Goal: Task Accomplishment & Management: Use online tool/utility

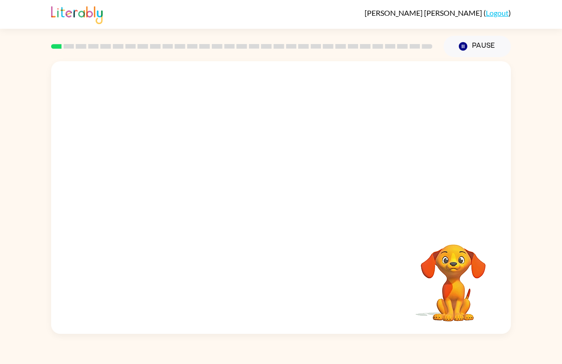
click at [53, 41] on div at bounding box center [242, 46] width 392 height 33
click at [67, 43] on div at bounding box center [242, 46] width 392 height 33
click at [259, 152] on video "Your browser must support playing .mp4 files to use Literably. Please try using…" at bounding box center [281, 143] width 460 height 164
click at [257, 154] on video "Your browser must support playing .mp4 files to use Literably. Please try using…" at bounding box center [281, 143] width 460 height 164
click at [273, 205] on div at bounding box center [280, 203] width 59 height 34
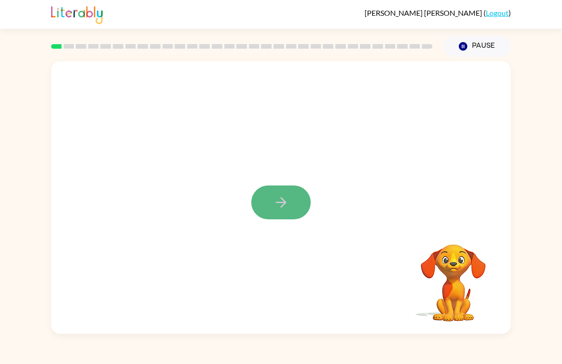
click at [266, 202] on button "button" at bounding box center [280, 203] width 59 height 34
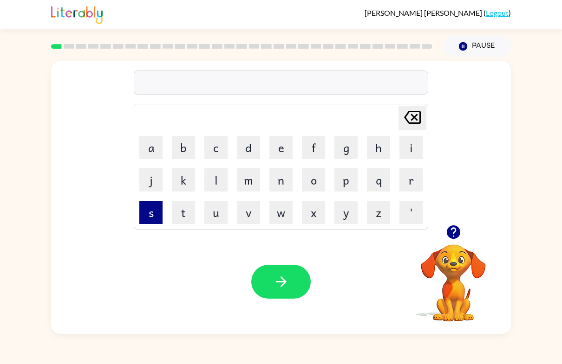
click at [152, 218] on button "s" at bounding box center [150, 212] width 23 height 23
click at [373, 153] on button "h" at bounding box center [378, 147] width 23 height 23
click at [212, 217] on button "u" at bounding box center [215, 212] width 23 height 23
click at [157, 212] on button "s" at bounding box center [150, 212] width 23 height 23
click at [288, 150] on button "e" at bounding box center [280, 147] width 23 height 23
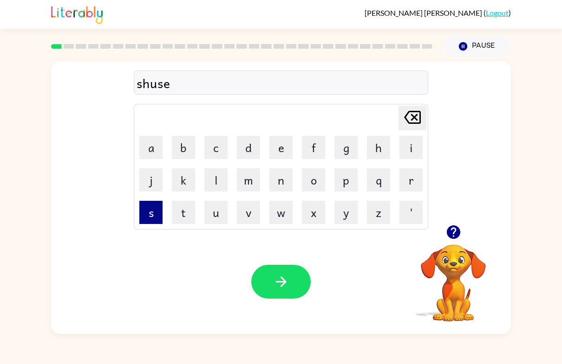
click at [150, 214] on button "s" at bounding box center [150, 212] width 23 height 23
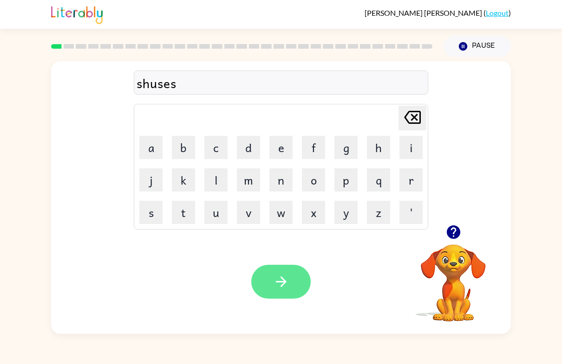
click at [273, 288] on icon "button" at bounding box center [281, 282] width 16 height 16
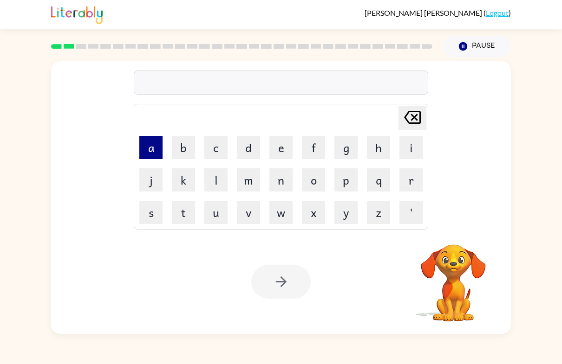
click at [149, 151] on button "a" at bounding box center [150, 147] width 23 height 23
click at [342, 176] on button "p" at bounding box center [345, 180] width 23 height 23
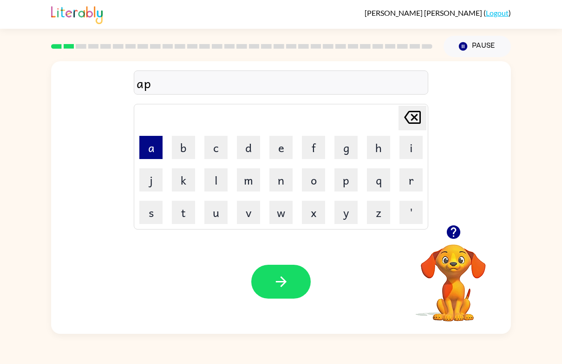
click at [148, 150] on button "a" at bounding box center [150, 147] width 23 height 23
click at [404, 172] on button "r" at bounding box center [410, 180] width 23 height 23
click at [406, 153] on button "i" at bounding box center [410, 147] width 23 height 23
click at [278, 188] on button "n" at bounding box center [280, 180] width 23 height 23
click at [221, 156] on button "c" at bounding box center [215, 147] width 23 height 23
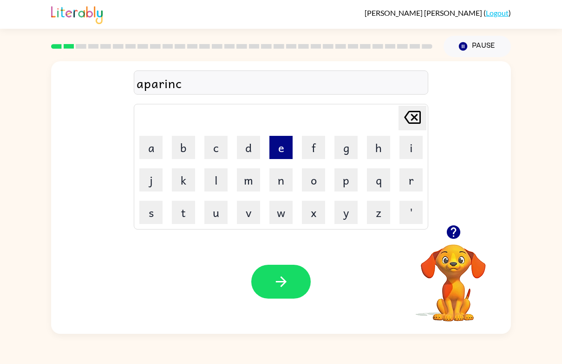
click at [279, 153] on button "e" at bounding box center [280, 147] width 23 height 23
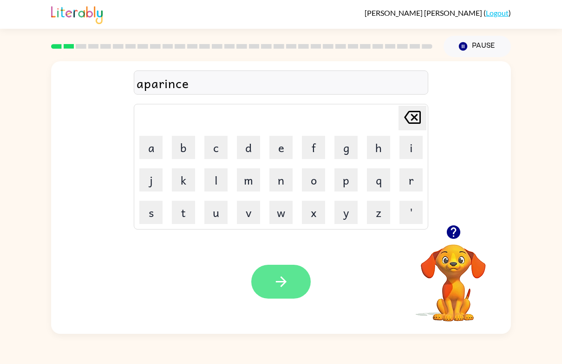
click at [302, 272] on button "button" at bounding box center [280, 282] width 59 height 34
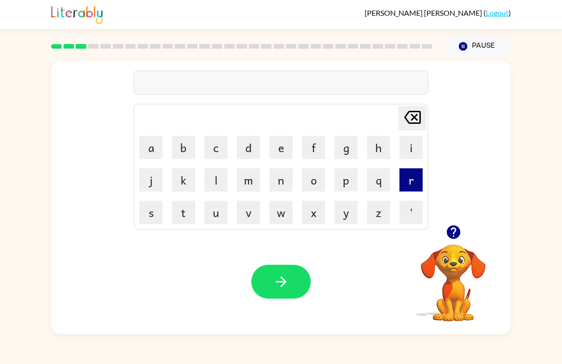
click at [417, 184] on button "r" at bounding box center [410, 180] width 23 height 23
click at [275, 156] on button "e" at bounding box center [280, 147] width 23 height 23
click at [156, 151] on button "a" at bounding box center [150, 147] width 23 height 23
click at [216, 184] on button "l" at bounding box center [215, 180] width 23 height 23
click at [414, 150] on button "i" at bounding box center [410, 147] width 23 height 23
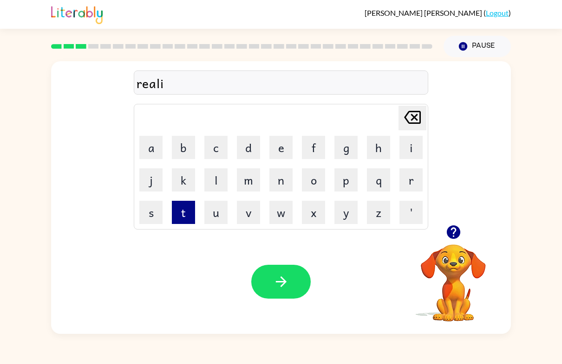
click at [186, 213] on button "t" at bounding box center [183, 212] width 23 height 23
click at [343, 217] on button "y" at bounding box center [345, 212] width 23 height 23
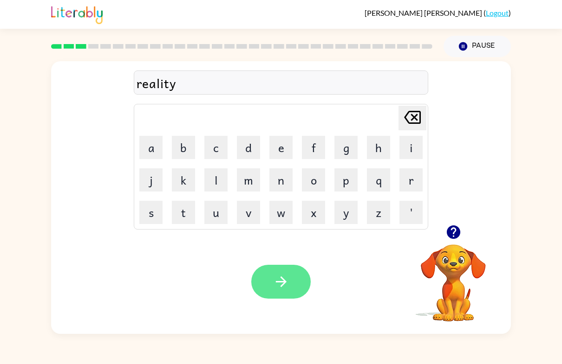
click at [286, 292] on button "button" at bounding box center [280, 282] width 59 height 34
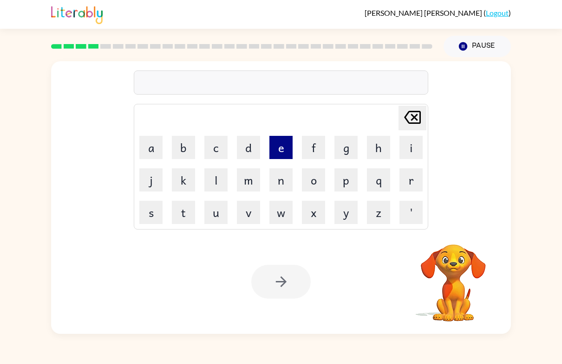
click at [278, 141] on button "e" at bounding box center [280, 147] width 23 height 23
click at [210, 191] on button "l" at bounding box center [215, 180] width 23 height 23
click at [400, 160] on td "i" at bounding box center [411, 148] width 32 height 32
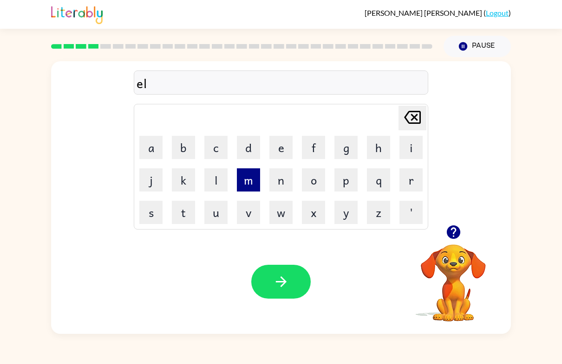
click at [245, 183] on button "m" at bounding box center [248, 180] width 23 height 23
click at [405, 145] on button "i" at bounding box center [410, 147] width 23 height 23
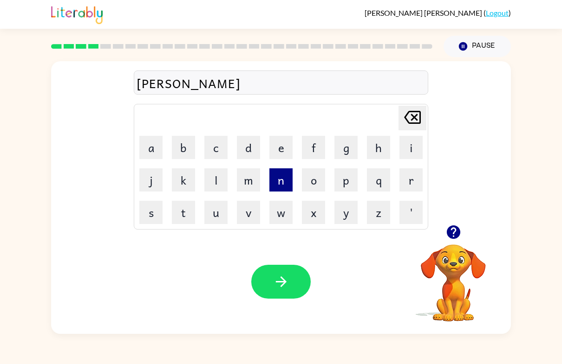
click at [272, 191] on button "n" at bounding box center [280, 180] width 23 height 23
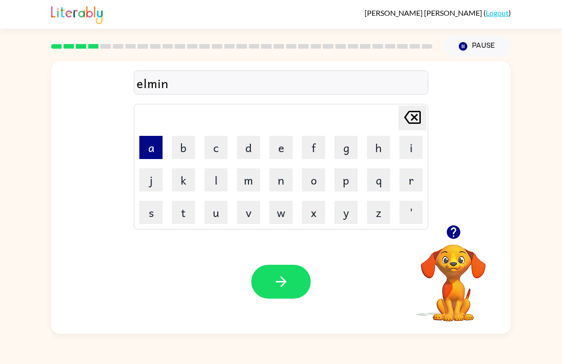
click at [153, 153] on button "a" at bounding box center [150, 147] width 23 height 23
click at [182, 214] on button "t" at bounding box center [183, 212] width 23 height 23
click at [285, 156] on button "e" at bounding box center [280, 147] width 23 height 23
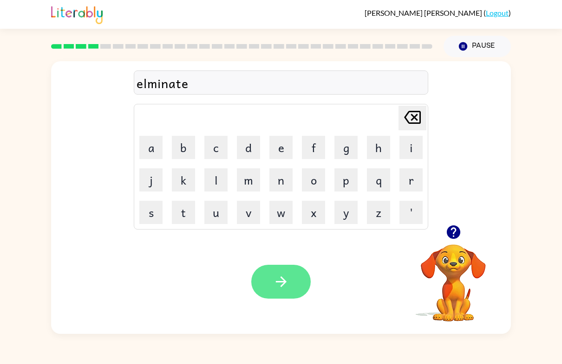
click at [292, 298] on button "button" at bounding box center [280, 282] width 59 height 34
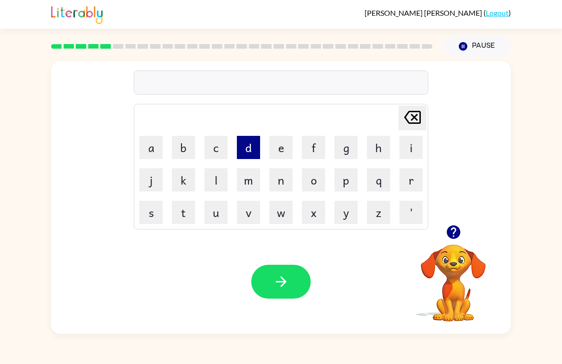
click at [243, 153] on button "d" at bounding box center [248, 147] width 23 height 23
click at [213, 212] on button "u" at bounding box center [215, 212] width 23 height 23
click at [349, 179] on button "p" at bounding box center [345, 180] width 23 height 23
click at [218, 180] on button "l" at bounding box center [215, 180] width 23 height 23
click at [411, 156] on button "i" at bounding box center [410, 147] width 23 height 23
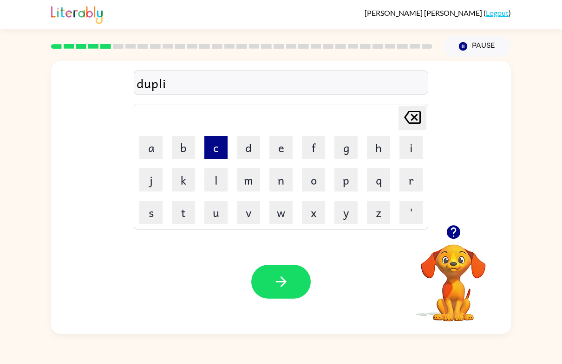
click at [208, 148] on button "c" at bounding box center [215, 147] width 23 height 23
click at [156, 149] on button "a" at bounding box center [150, 147] width 23 height 23
click at [181, 212] on button "t" at bounding box center [183, 212] width 23 height 23
click at [282, 152] on button "e" at bounding box center [280, 147] width 23 height 23
click at [277, 264] on div "Your browser must support playing .mp4 files to use Literably. Please try using…" at bounding box center [281, 282] width 460 height 104
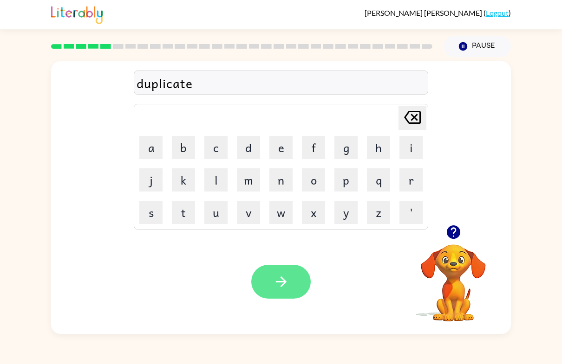
click at [290, 276] on button "button" at bounding box center [280, 282] width 59 height 34
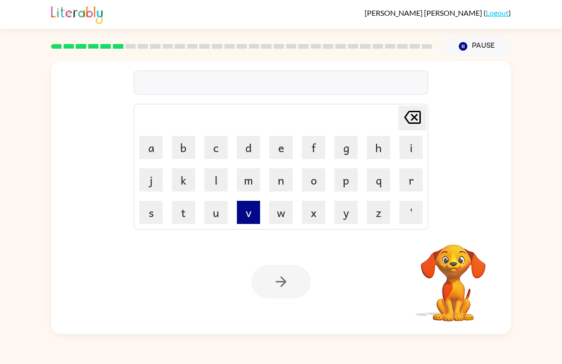
click at [244, 216] on button "v" at bounding box center [248, 212] width 23 height 23
click at [155, 150] on button "a" at bounding box center [150, 147] width 23 height 23
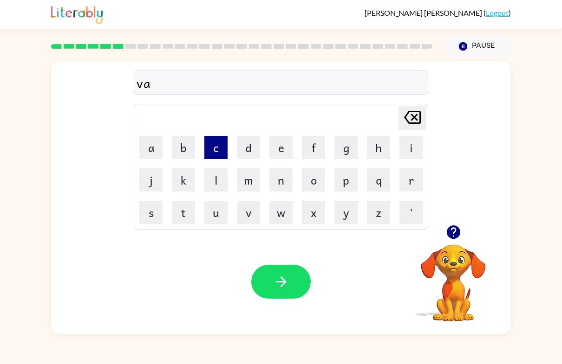
click at [221, 157] on button "c" at bounding box center [215, 147] width 23 height 23
click at [152, 149] on button "a" at bounding box center [150, 147] width 23 height 23
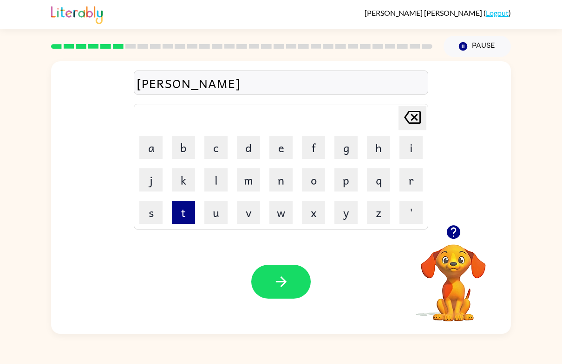
click at [180, 216] on button "t" at bounding box center [183, 212] width 23 height 23
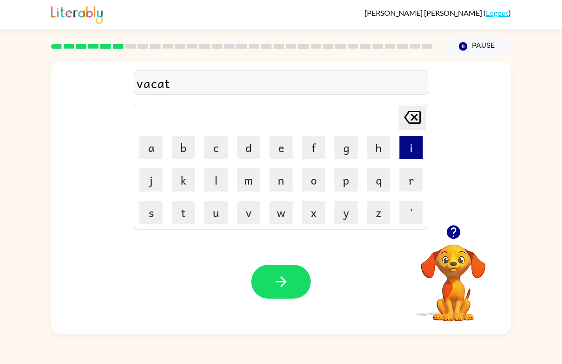
click at [412, 146] on button "i" at bounding box center [410, 147] width 23 height 23
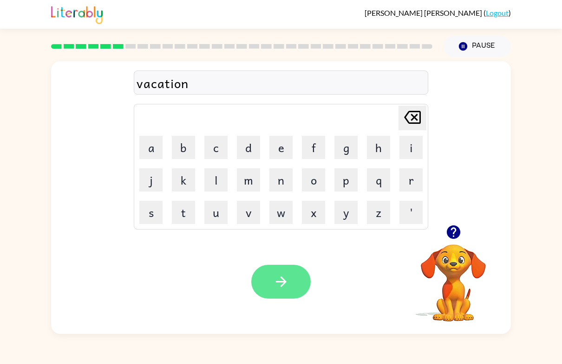
click at [264, 277] on button "button" at bounding box center [280, 282] width 59 height 34
click at [283, 284] on icon "button" at bounding box center [281, 282] width 16 height 16
click at [289, 294] on button "button" at bounding box center [280, 282] width 59 height 34
click at [301, 271] on button "button" at bounding box center [280, 282] width 59 height 34
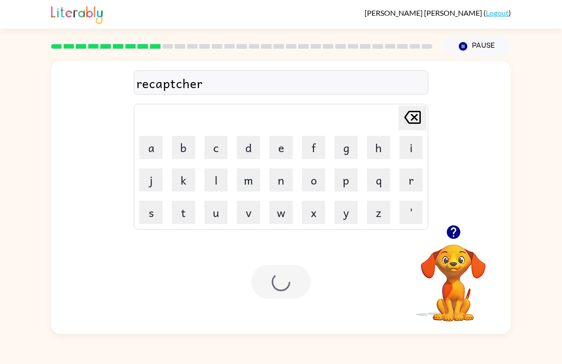
click at [273, 267] on div at bounding box center [280, 282] width 59 height 34
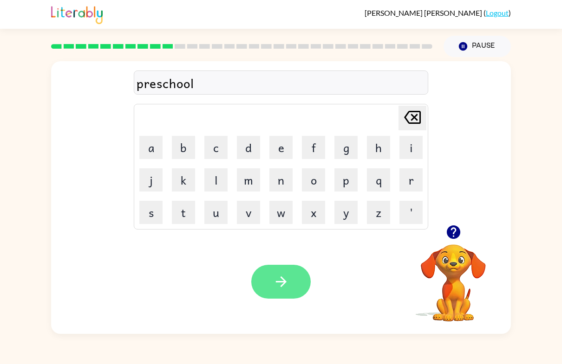
click at [287, 285] on icon "button" at bounding box center [281, 282] width 16 height 16
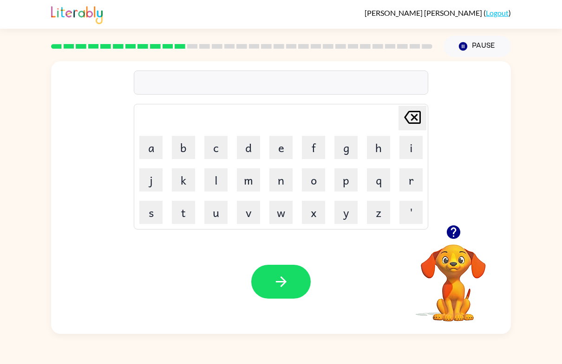
click at [457, 232] on icon "button" at bounding box center [452, 232] width 13 height 13
click at [269, 299] on button "button" at bounding box center [280, 282] width 59 height 34
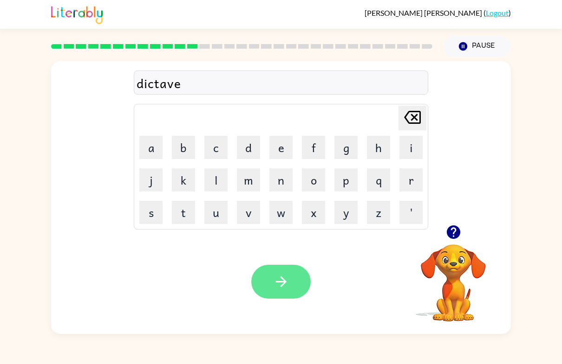
click at [292, 293] on button "button" at bounding box center [280, 282] width 59 height 34
click at [269, 278] on button "button" at bounding box center [280, 282] width 59 height 34
click at [280, 296] on button "button" at bounding box center [280, 282] width 59 height 34
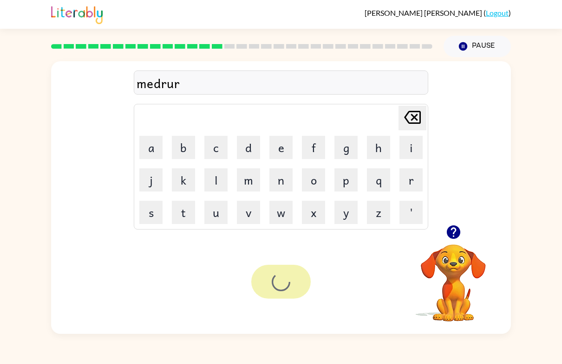
click at [280, 296] on div at bounding box center [280, 282] width 59 height 34
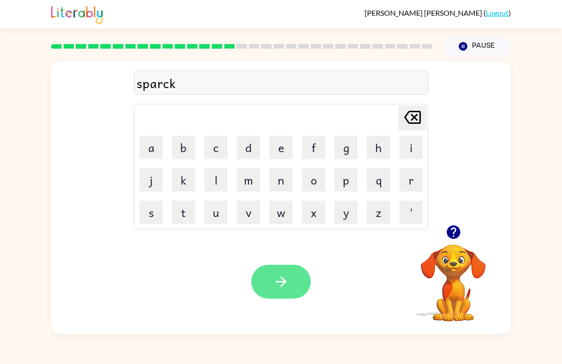
click at [284, 286] on icon "button" at bounding box center [281, 282] width 16 height 16
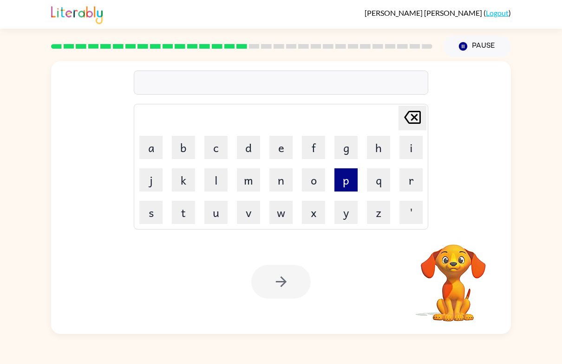
click at [343, 175] on button "p" at bounding box center [345, 180] width 23 height 23
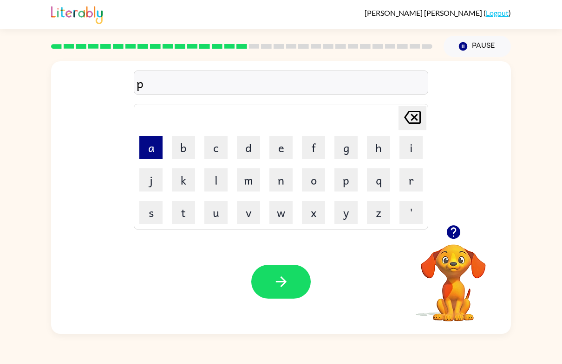
click at [150, 152] on button "a" at bounding box center [150, 147] width 23 height 23
click at [212, 215] on button "u" at bounding box center [215, 212] width 23 height 23
click at [212, 184] on button "l" at bounding box center [215, 180] width 23 height 23
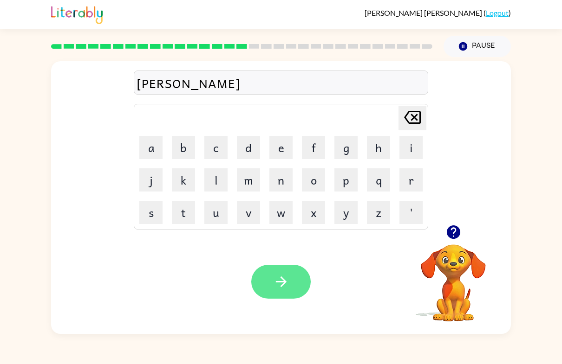
click at [278, 282] on icon "button" at bounding box center [280, 282] width 11 height 11
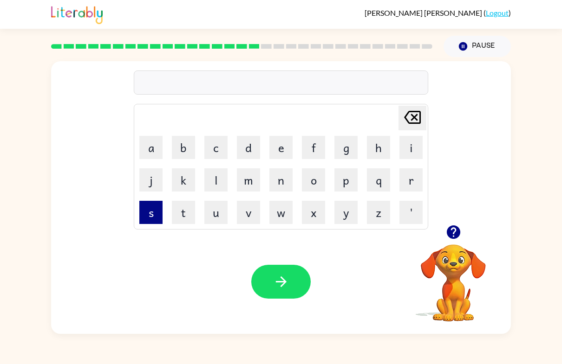
click at [145, 221] on button "s" at bounding box center [150, 212] width 23 height 23
click at [341, 183] on button "p" at bounding box center [345, 180] width 23 height 23
click at [401, 158] on button "i" at bounding box center [410, 147] width 23 height 23
click at [285, 182] on button "n" at bounding box center [280, 180] width 23 height 23
click at [285, 185] on button "n" at bounding box center [280, 180] width 23 height 23
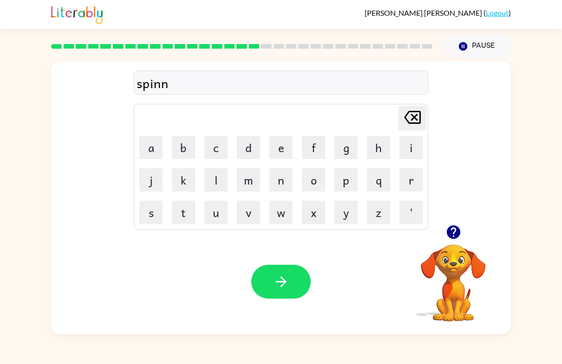
click at [413, 120] on icon at bounding box center [412, 117] width 17 height 13
click at [406, 156] on button "i" at bounding box center [410, 147] width 23 height 23
click at [284, 187] on button "n" at bounding box center [280, 180] width 23 height 23
click at [348, 153] on button "g" at bounding box center [345, 147] width 23 height 23
click at [281, 277] on icon "button" at bounding box center [281, 282] width 16 height 16
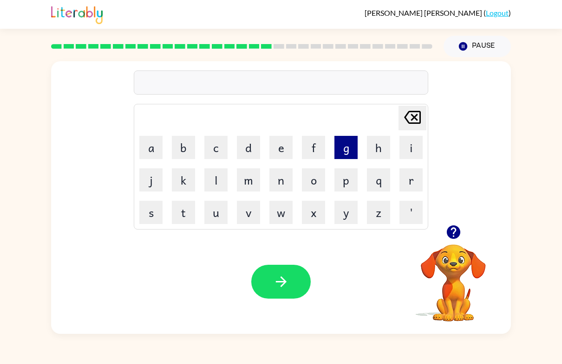
click at [344, 152] on button "g" at bounding box center [345, 147] width 23 height 23
click at [410, 189] on button "r" at bounding box center [410, 180] width 23 height 23
click at [315, 182] on button "o" at bounding box center [313, 180] width 23 height 23
click at [282, 222] on button "w" at bounding box center [280, 212] width 23 height 23
click at [291, 184] on button "n" at bounding box center [280, 180] width 23 height 23
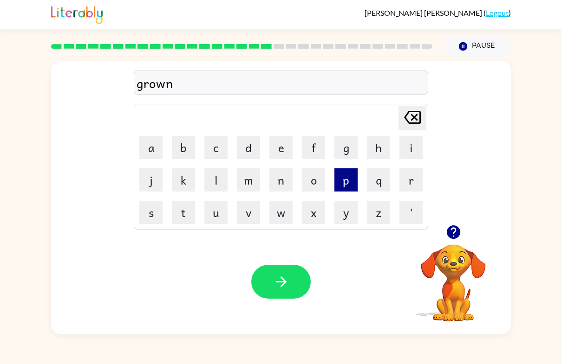
click at [354, 181] on button "p" at bounding box center [345, 180] width 23 height 23
click at [416, 153] on button "i" at bounding box center [410, 147] width 23 height 23
click at [174, 148] on button "b" at bounding box center [183, 147] width 23 height 23
click at [410, 116] on icon "[PERSON_NAME] last character input" at bounding box center [412, 117] width 22 height 22
click at [286, 142] on button "e" at bounding box center [280, 147] width 23 height 23
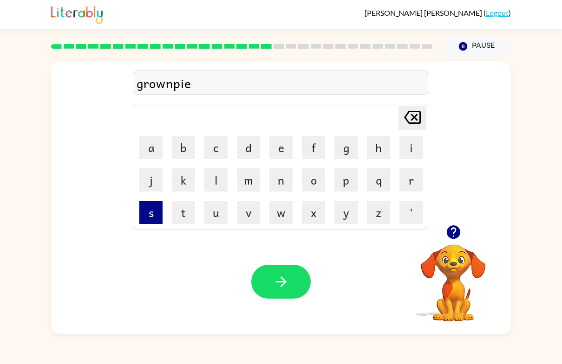
click at [148, 216] on button "s" at bounding box center [150, 212] width 23 height 23
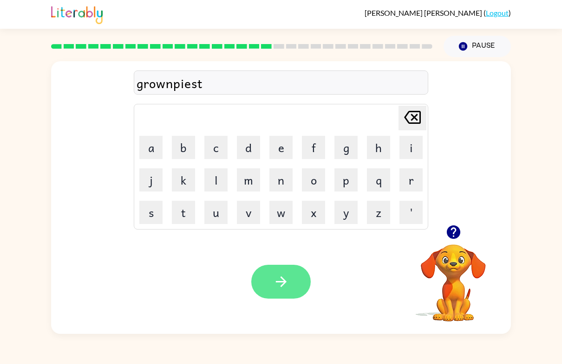
click at [299, 276] on button "button" at bounding box center [280, 282] width 59 height 34
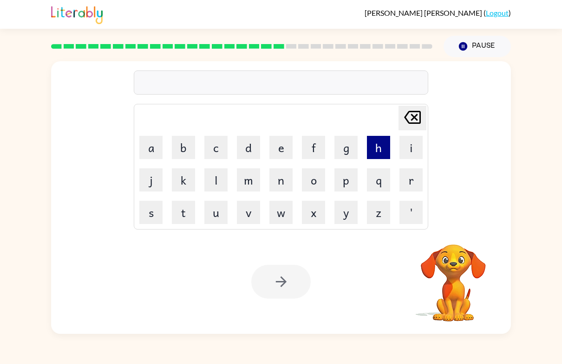
click at [386, 153] on button "h" at bounding box center [378, 147] width 23 height 23
click at [425, 115] on button "[PERSON_NAME] last character input" at bounding box center [412, 118] width 28 height 25
click at [416, 148] on button "i" at bounding box center [410, 147] width 23 height 23
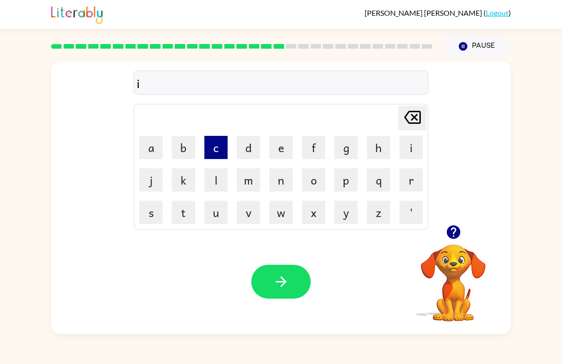
click at [218, 150] on button "c" at bounding box center [215, 147] width 23 height 23
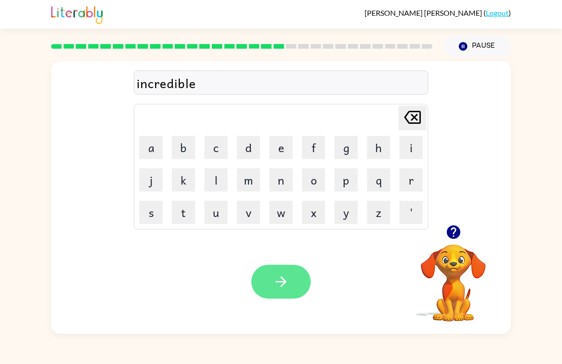
click at [306, 293] on button "button" at bounding box center [280, 282] width 59 height 34
click at [455, 234] on icon "button" at bounding box center [452, 232] width 13 height 13
click at [300, 287] on button "button" at bounding box center [280, 282] width 59 height 34
click at [288, 297] on button "button" at bounding box center [280, 282] width 59 height 34
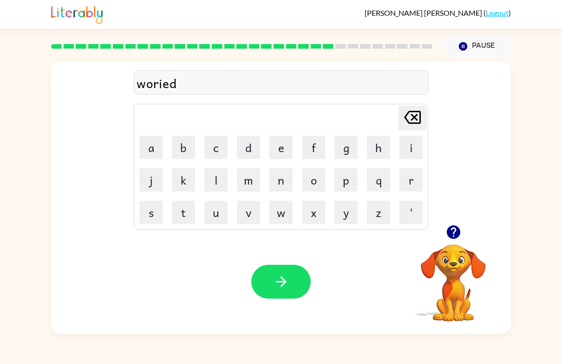
click at [275, 308] on div "Your browser must support playing .mp4 files to use Literably. Please try using…" at bounding box center [281, 282] width 460 height 104
click at [274, 285] on icon "button" at bounding box center [281, 282] width 16 height 16
click at [293, 284] on button "button" at bounding box center [280, 282] width 59 height 34
click at [300, 305] on div "Your browser must support playing .mp4 files to use Literably. Please try using…" at bounding box center [281, 282] width 460 height 104
click at [314, 293] on div "Your browser must support playing .mp4 files to use Literably. Please try using…" at bounding box center [281, 282] width 460 height 104
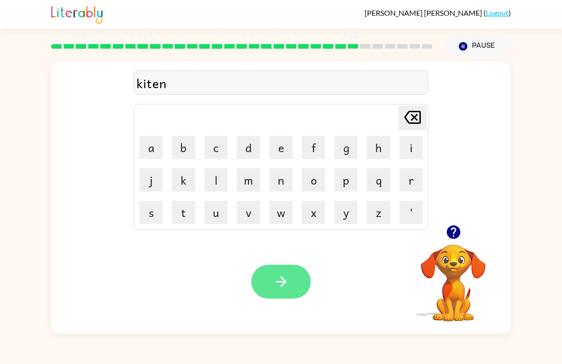
click at [294, 295] on button "button" at bounding box center [280, 282] width 59 height 34
click at [291, 282] on button "button" at bounding box center [280, 282] width 59 height 34
click at [293, 286] on button "button" at bounding box center [280, 282] width 59 height 34
click at [286, 286] on icon "button" at bounding box center [281, 282] width 16 height 16
click at [461, 234] on icon "button" at bounding box center [453, 232] width 16 height 16
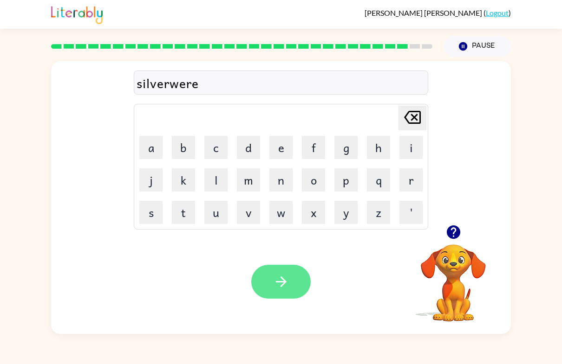
click at [278, 284] on icon "button" at bounding box center [281, 282] width 16 height 16
click at [281, 286] on icon "button" at bounding box center [281, 282] width 16 height 16
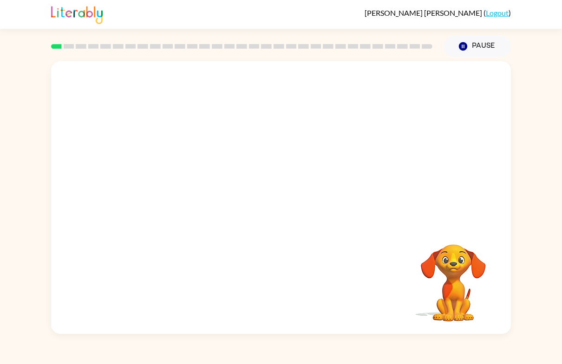
click at [206, 180] on video "Your browser must support playing .mp4 files to use Literably. Please try using…" at bounding box center [281, 143] width 460 height 164
click at [208, 177] on video "Your browser must support playing .mp4 files to use Literably. Please try using…" at bounding box center [281, 143] width 460 height 164
click at [193, 185] on video "Your browser must support playing .mp4 files to use Literably. Please try using…" at bounding box center [281, 143] width 460 height 164
click at [195, 181] on video "Your browser must support playing .mp4 files to use Literably. Please try using…" at bounding box center [281, 143] width 460 height 164
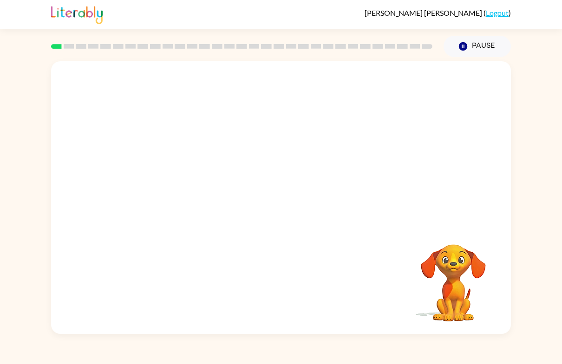
click at [192, 180] on video "Your browser must support playing .mp4 files to use Literably. Please try using…" at bounding box center [281, 143] width 460 height 164
click at [172, 179] on video "Your browser must support playing .mp4 files to use Literably. Please try using…" at bounding box center [281, 143] width 460 height 164
drag, startPoint x: 399, startPoint y: 110, endPoint x: 210, endPoint y: 150, distance: 193.3
click at [232, 150] on video "Your browser must support playing .mp4 files to use Literably. Please try using…" at bounding box center [281, 143] width 460 height 164
click at [292, 199] on button "button" at bounding box center [280, 203] width 59 height 34
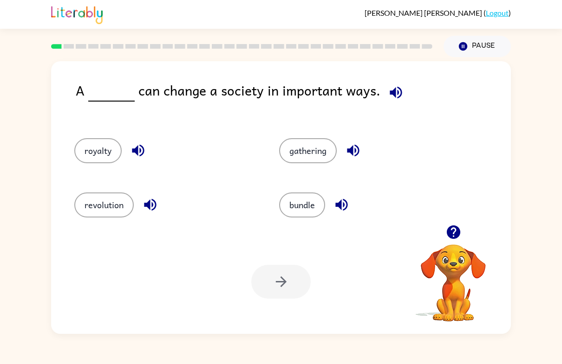
click at [140, 159] on icon "button" at bounding box center [138, 151] width 16 height 16
click at [157, 206] on icon "button" at bounding box center [150, 205] width 16 height 16
click at [335, 143] on div "gathering" at bounding box center [370, 150] width 183 height 25
click at [335, 142] on div "gathering" at bounding box center [370, 150] width 183 height 25
click at [351, 156] on icon "button" at bounding box center [353, 151] width 16 height 16
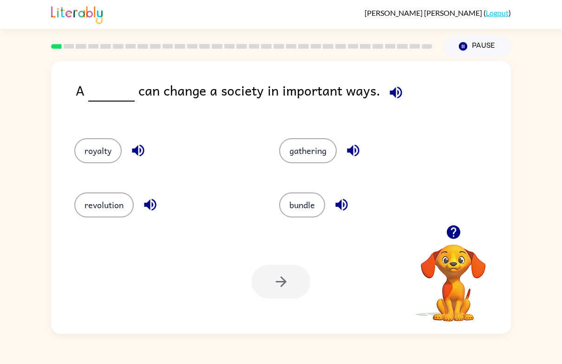
click at [339, 210] on icon "button" at bounding box center [341, 205] width 16 height 16
click at [347, 158] on icon "button" at bounding box center [353, 151] width 16 height 16
click at [87, 156] on button "royalty" at bounding box center [97, 150] width 47 height 25
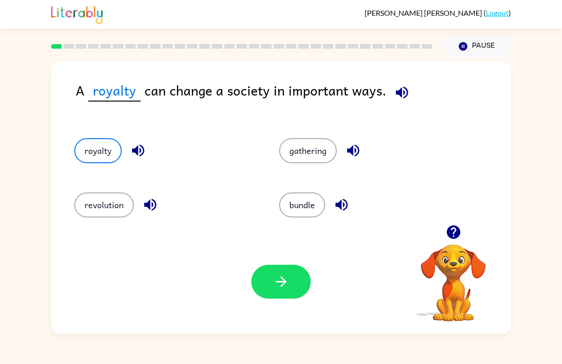
click at [149, 150] on button "button" at bounding box center [138, 151] width 24 height 24
click at [141, 208] on button "button" at bounding box center [150, 205] width 24 height 24
click at [334, 143] on button "gathering" at bounding box center [308, 150] width 58 height 25
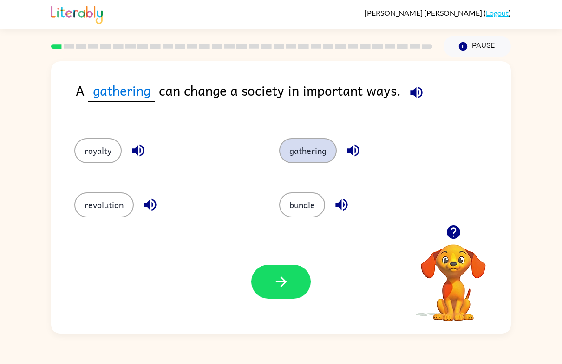
click at [335, 144] on div "gathering" at bounding box center [370, 150] width 183 height 25
click at [333, 146] on button "gathering" at bounding box center [308, 150] width 58 height 25
click at [333, 145] on button "gathering" at bounding box center [308, 150] width 58 height 25
click at [341, 189] on div "bundle" at bounding box center [363, 202] width 205 height 54
click at [367, 173] on div "gathering" at bounding box center [363, 148] width 205 height 54
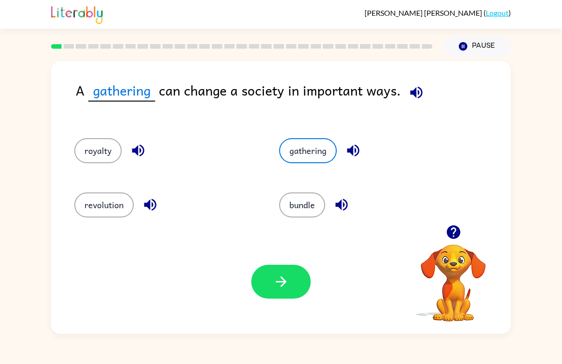
click at [351, 154] on icon "button" at bounding box center [353, 151] width 12 height 12
click at [346, 213] on icon "button" at bounding box center [341, 205] width 16 height 16
click at [104, 212] on button "revolution" at bounding box center [103, 205] width 59 height 25
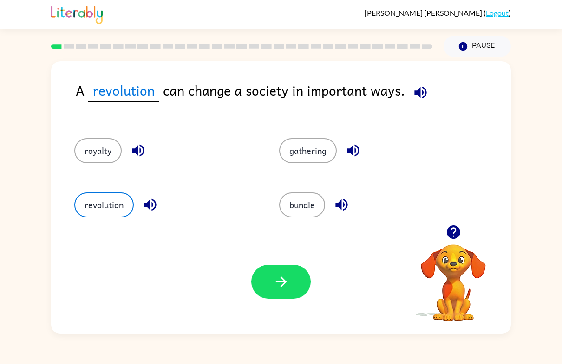
click at [147, 215] on button "button" at bounding box center [150, 205] width 24 height 24
click at [88, 147] on button "royalty" at bounding box center [97, 150] width 47 height 25
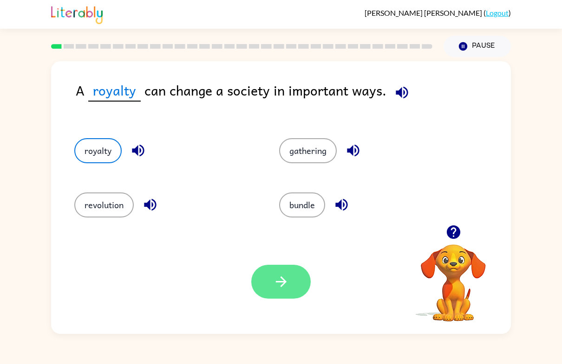
click at [260, 288] on button "button" at bounding box center [280, 282] width 59 height 34
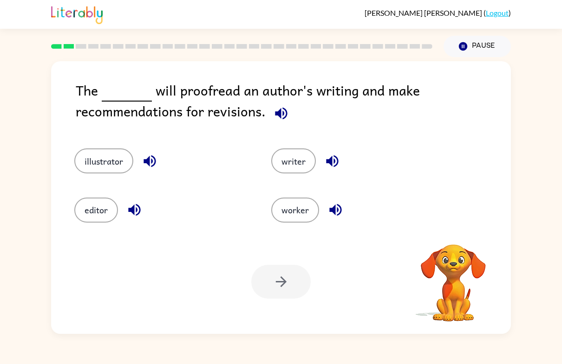
click at [256, 150] on div "writer" at bounding box center [352, 155] width 197 height 49
click at [297, 159] on button "writer" at bounding box center [293, 161] width 45 height 25
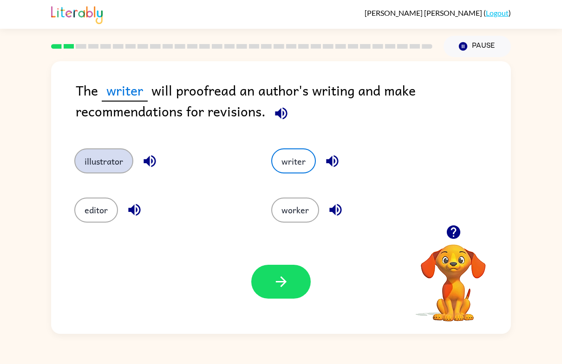
click at [99, 157] on button "illustrator" at bounding box center [103, 161] width 59 height 25
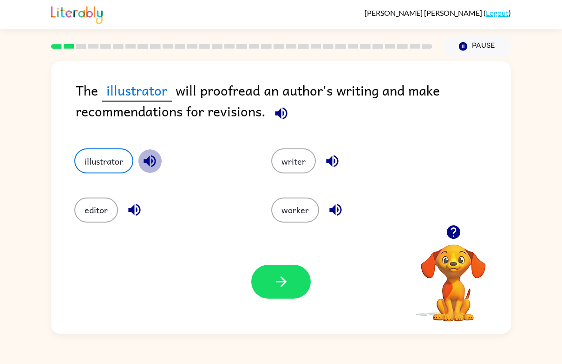
click at [147, 166] on icon "button" at bounding box center [150, 161] width 16 height 16
click at [130, 218] on icon "button" at bounding box center [134, 210] width 16 height 16
click at [98, 211] on button "editor" at bounding box center [96, 210] width 44 height 25
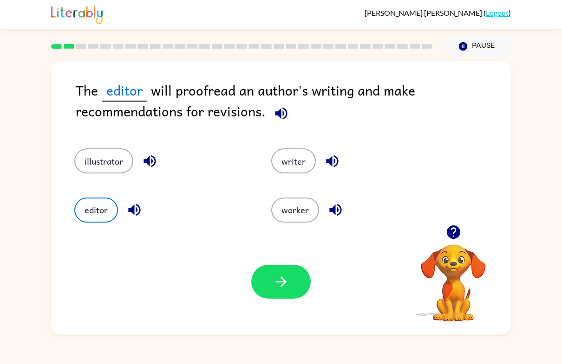
click at [128, 223] on div "editor" at bounding box center [162, 210] width 176 height 25
click at [129, 204] on icon "button" at bounding box center [134, 210] width 16 height 16
click at [305, 163] on button "writer" at bounding box center [293, 161] width 45 height 25
click at [321, 161] on button "button" at bounding box center [332, 162] width 24 height 24
click at [273, 108] on icon "button" at bounding box center [281, 113] width 16 height 16
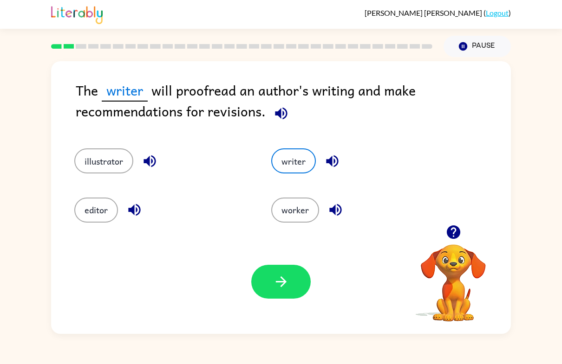
click at [277, 130] on div "The writer will proofread an author's writing and make recommendations for revi…" at bounding box center [281, 197] width 460 height 273
click at [278, 116] on icon "button" at bounding box center [281, 113] width 12 height 12
click at [274, 115] on icon "button" at bounding box center [281, 113] width 16 height 16
click at [280, 117] on icon "button" at bounding box center [281, 113] width 16 height 16
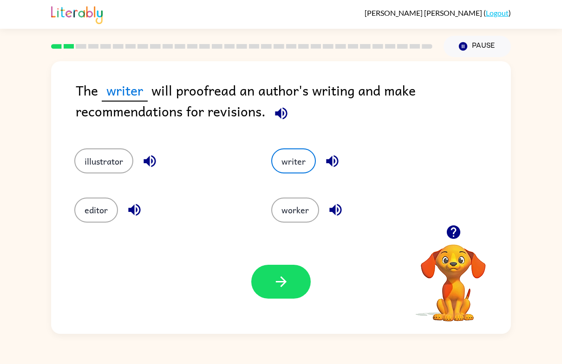
click at [280, 117] on icon "button" at bounding box center [281, 113] width 16 height 16
click at [279, 114] on icon "button" at bounding box center [281, 113] width 12 height 12
click at [104, 154] on button "illustrator" at bounding box center [103, 161] width 59 height 25
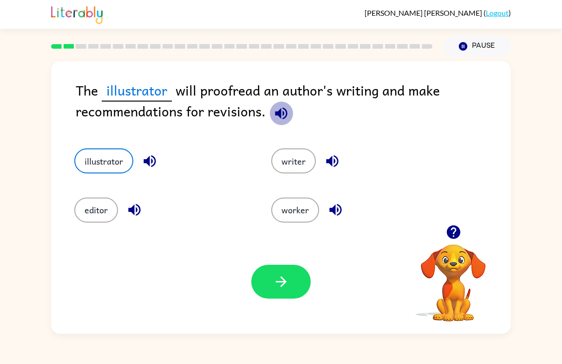
click at [274, 108] on icon "button" at bounding box center [281, 113] width 16 height 16
click at [281, 112] on icon "button" at bounding box center [281, 113] width 16 height 16
click at [283, 117] on icon "button" at bounding box center [281, 113] width 16 height 16
click at [279, 116] on icon "button" at bounding box center [281, 113] width 12 height 12
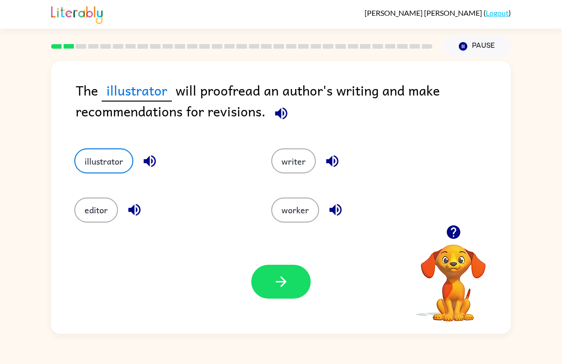
click at [279, 116] on icon "button" at bounding box center [281, 113] width 12 height 12
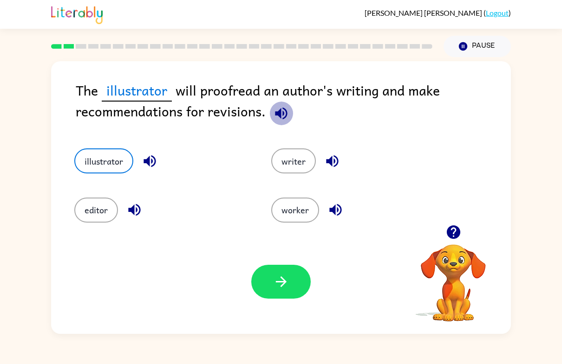
click at [279, 116] on icon "button" at bounding box center [281, 113] width 12 height 12
click at [109, 209] on button "editor" at bounding box center [96, 210] width 44 height 25
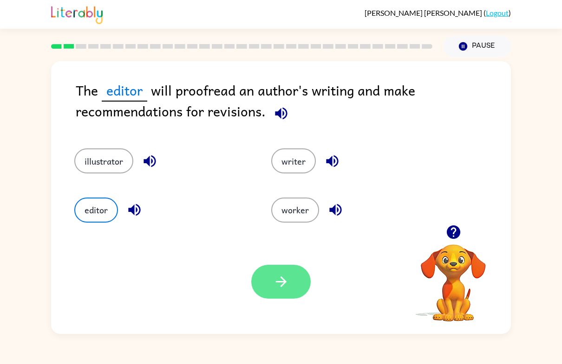
click at [286, 286] on icon "button" at bounding box center [281, 282] width 16 height 16
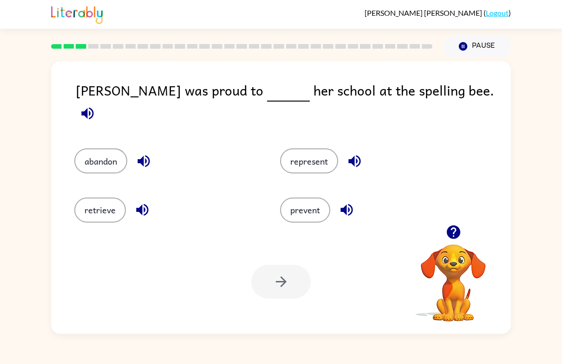
click at [146, 216] on button "button" at bounding box center [142, 210] width 24 height 24
click at [154, 150] on button "button" at bounding box center [144, 162] width 24 height 24
click at [354, 159] on icon "button" at bounding box center [354, 161] width 16 height 16
click at [338, 149] on button "represent" at bounding box center [309, 161] width 58 height 25
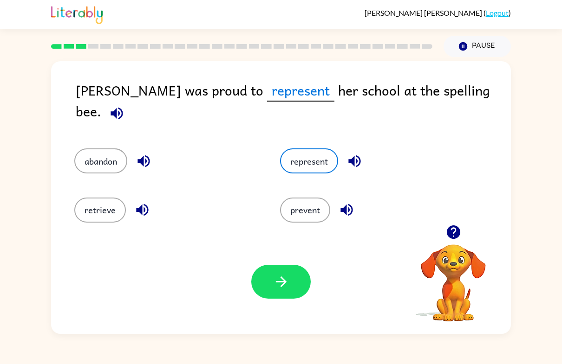
click at [358, 198] on div "prevent" at bounding box center [372, 210] width 184 height 25
click at [358, 205] on button "button" at bounding box center [347, 210] width 24 height 24
click at [359, 207] on div "prevent" at bounding box center [372, 210] width 184 height 25
click at [258, 272] on button "button" at bounding box center [280, 282] width 59 height 34
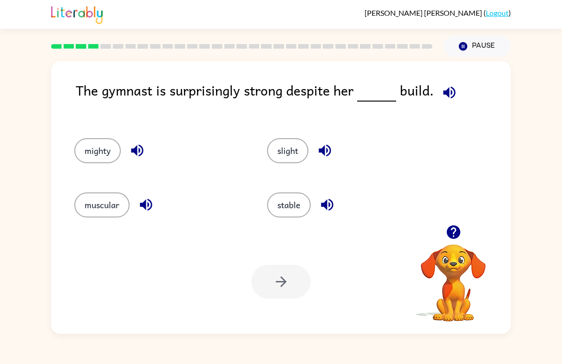
click at [137, 141] on button "button" at bounding box center [137, 151] width 24 height 24
click at [113, 150] on button "mighty" at bounding box center [97, 150] width 46 height 25
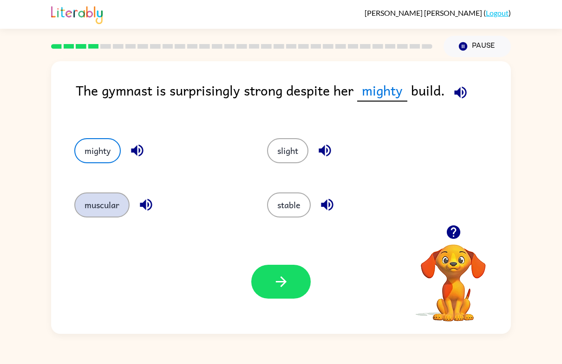
click at [105, 216] on button "muscular" at bounding box center [101, 205] width 55 height 25
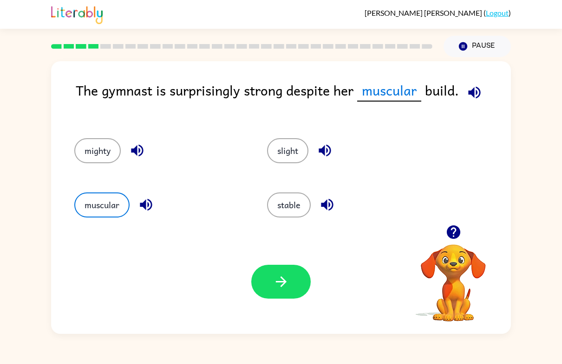
click at [84, 190] on div "muscular" at bounding box center [153, 202] width 193 height 54
click at [104, 204] on button "muscular" at bounding box center [101, 205] width 55 height 25
click at [99, 210] on button "muscular" at bounding box center [101, 205] width 55 height 25
click at [284, 216] on button "stable" at bounding box center [289, 205] width 44 height 25
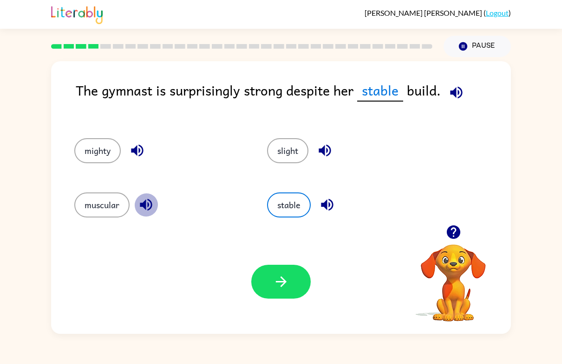
click at [141, 205] on icon "button" at bounding box center [146, 205] width 12 height 12
click at [322, 152] on icon "button" at bounding box center [325, 151] width 12 height 12
click at [319, 211] on button "button" at bounding box center [327, 205] width 24 height 24
click at [146, 205] on icon "button" at bounding box center [146, 205] width 12 height 12
click at [103, 208] on button "muscular" at bounding box center [101, 205] width 55 height 25
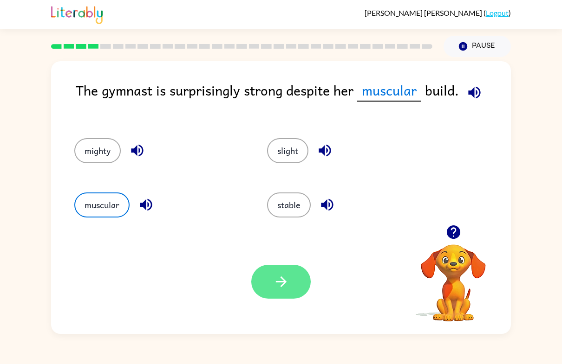
click at [276, 276] on icon "button" at bounding box center [281, 282] width 16 height 16
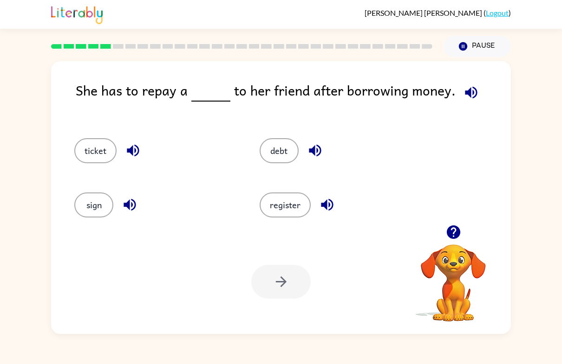
click at [308, 147] on icon "button" at bounding box center [315, 151] width 16 height 16
click at [328, 208] on icon "button" at bounding box center [327, 205] width 16 height 16
click at [133, 152] on icon "button" at bounding box center [133, 151] width 12 height 12
click at [131, 200] on icon "button" at bounding box center [130, 205] width 12 height 12
click at [124, 208] on icon "button" at bounding box center [130, 205] width 12 height 12
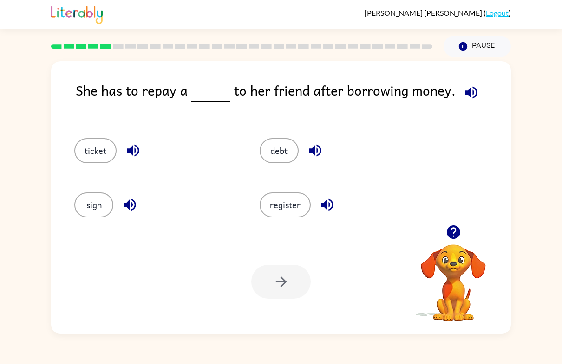
click at [141, 206] on button "button" at bounding box center [130, 205] width 24 height 24
click at [132, 213] on icon "button" at bounding box center [130, 205] width 16 height 16
click at [327, 202] on icon "button" at bounding box center [327, 205] width 16 height 16
click at [313, 149] on icon "button" at bounding box center [315, 151] width 12 height 12
click at [333, 197] on icon "button" at bounding box center [327, 205] width 16 height 16
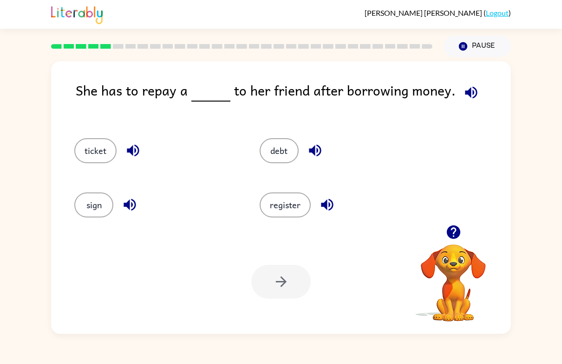
click at [318, 147] on icon "button" at bounding box center [315, 151] width 12 height 12
click at [281, 149] on button "debt" at bounding box center [279, 150] width 39 height 25
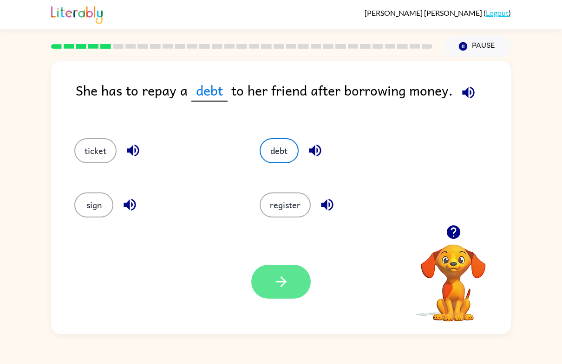
click at [267, 267] on button "button" at bounding box center [280, 282] width 59 height 34
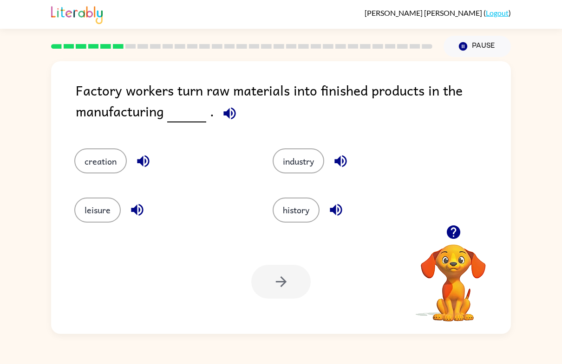
click at [151, 164] on icon "button" at bounding box center [143, 161] width 16 height 16
click at [150, 170] on button "button" at bounding box center [143, 162] width 24 height 24
click at [141, 166] on icon "button" at bounding box center [143, 161] width 16 height 16
click at [92, 171] on button "creation" at bounding box center [100, 161] width 52 height 25
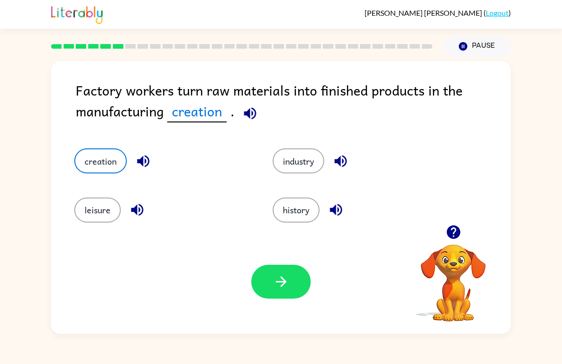
click at [135, 166] on button "button" at bounding box center [143, 162] width 24 height 24
click at [258, 122] on button "button" at bounding box center [250, 114] width 24 height 24
click at [283, 285] on icon "button" at bounding box center [280, 282] width 11 height 11
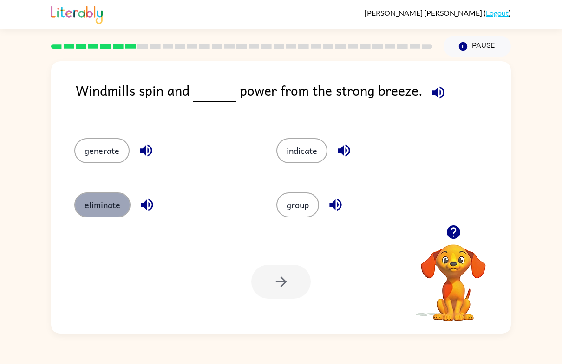
click at [102, 206] on button "eliminate" at bounding box center [102, 205] width 56 height 25
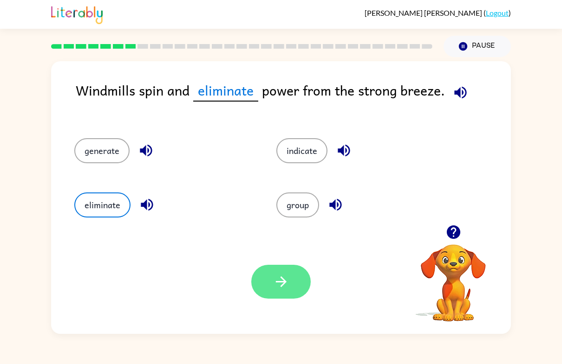
click at [287, 280] on icon "button" at bounding box center [281, 282] width 16 height 16
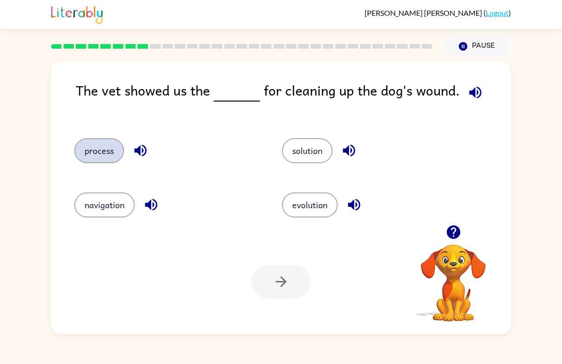
click at [80, 150] on button "process" at bounding box center [99, 150] width 50 height 25
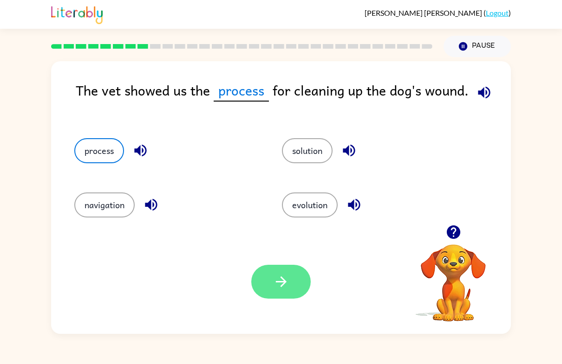
click at [262, 273] on button "button" at bounding box center [280, 282] width 59 height 34
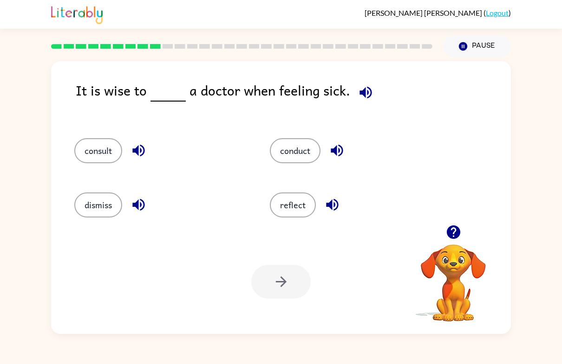
click at [70, 151] on div "consult" at bounding box center [154, 148] width 195 height 54
click at [92, 162] on button "consult" at bounding box center [98, 150] width 48 height 25
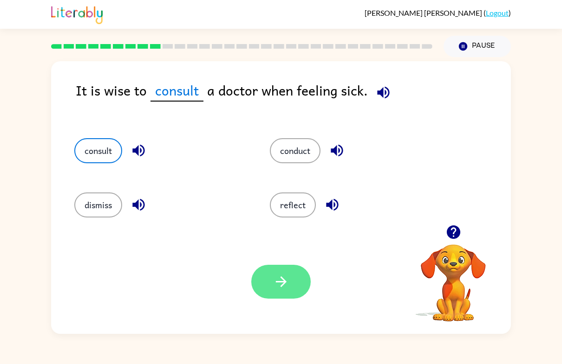
click at [268, 275] on button "button" at bounding box center [280, 282] width 59 height 34
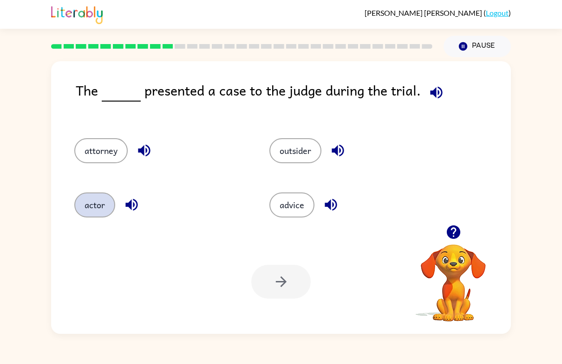
click at [96, 212] on button "actor" at bounding box center [94, 205] width 41 height 25
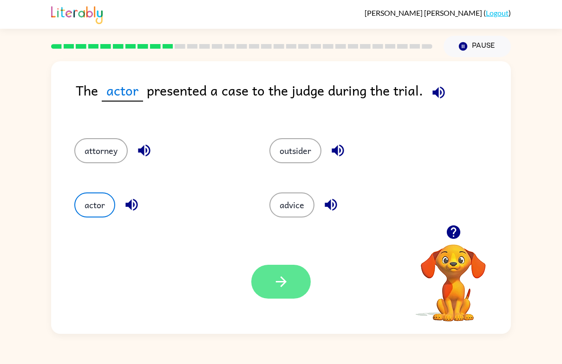
click at [276, 292] on button "button" at bounding box center [280, 282] width 59 height 34
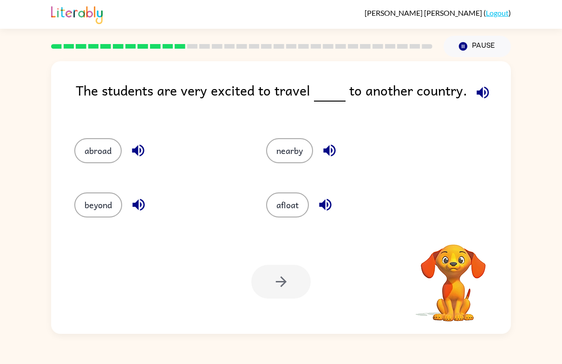
click at [291, 171] on div "nearby" at bounding box center [344, 148] width 192 height 54
click at [100, 148] on button "abroad" at bounding box center [97, 150] width 47 height 25
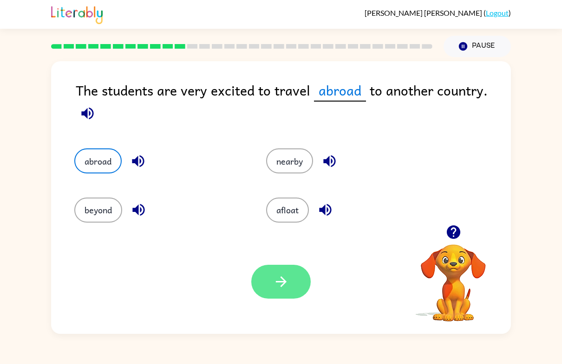
click at [282, 281] on icon "button" at bounding box center [281, 282] width 16 height 16
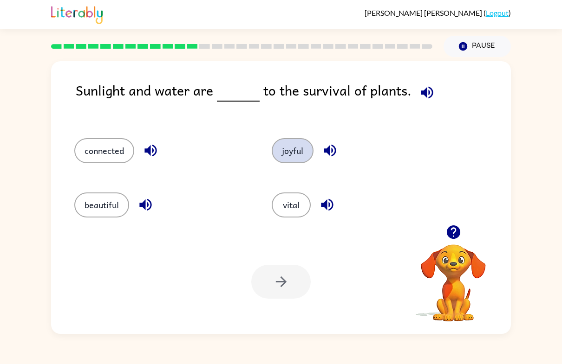
click at [299, 156] on button "joyful" at bounding box center [293, 150] width 42 height 25
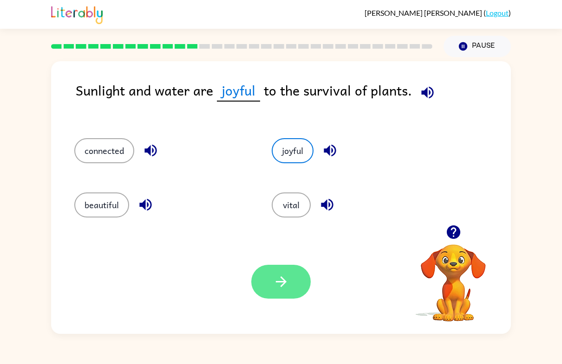
click at [307, 281] on button "button" at bounding box center [280, 282] width 59 height 34
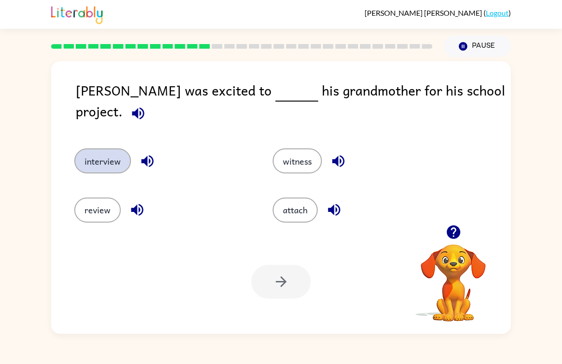
click at [111, 149] on button "interview" at bounding box center [102, 161] width 57 height 25
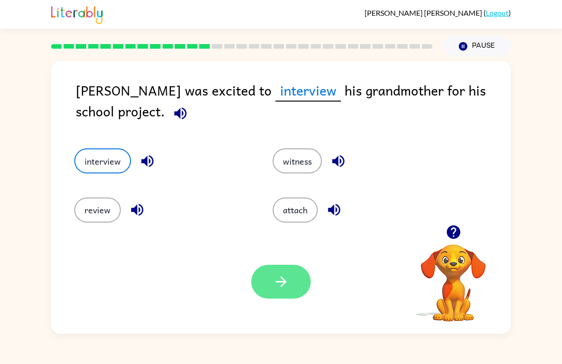
click at [275, 299] on button "button" at bounding box center [280, 282] width 59 height 34
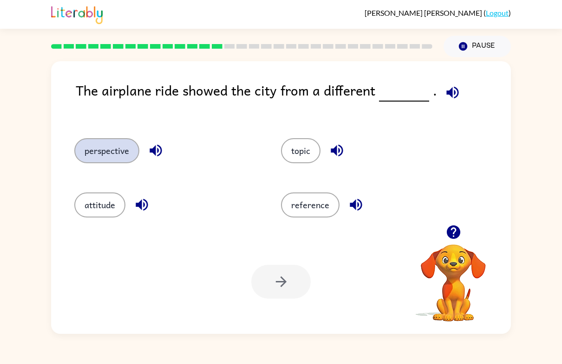
click at [128, 153] on button "perspective" at bounding box center [106, 150] width 65 height 25
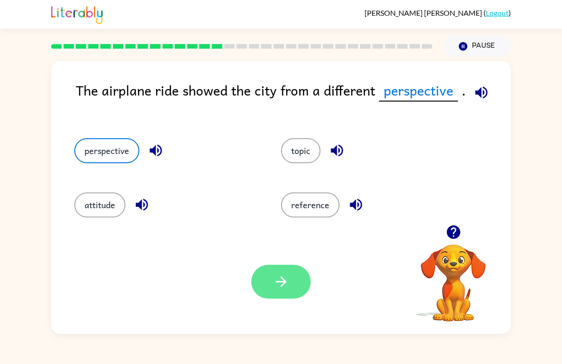
click at [287, 292] on button "button" at bounding box center [280, 282] width 59 height 34
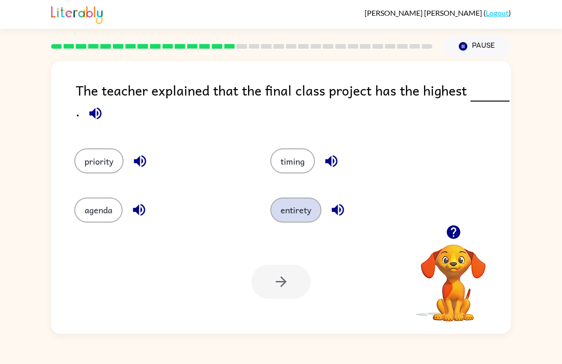
click at [292, 222] on button "entirety" at bounding box center [295, 210] width 51 height 25
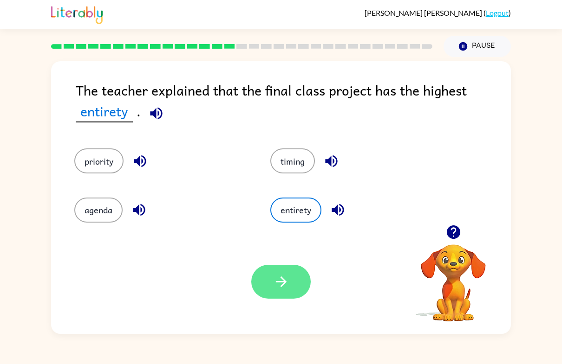
click at [274, 270] on button "button" at bounding box center [280, 282] width 59 height 34
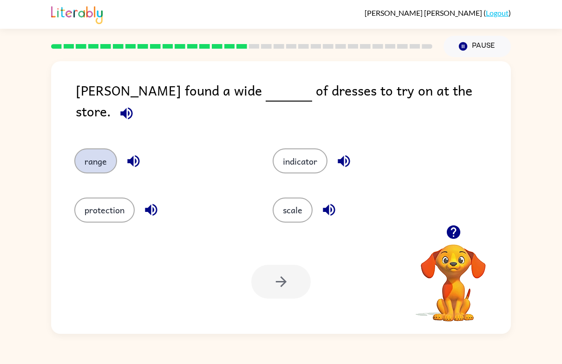
click at [102, 160] on button "range" at bounding box center [95, 161] width 43 height 25
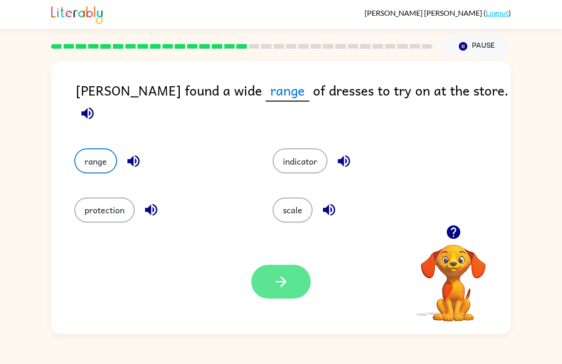
click at [290, 291] on button "button" at bounding box center [280, 282] width 59 height 34
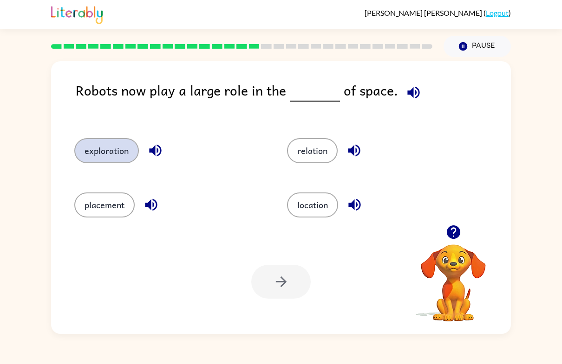
click at [100, 153] on button "exploration" at bounding box center [106, 150] width 65 height 25
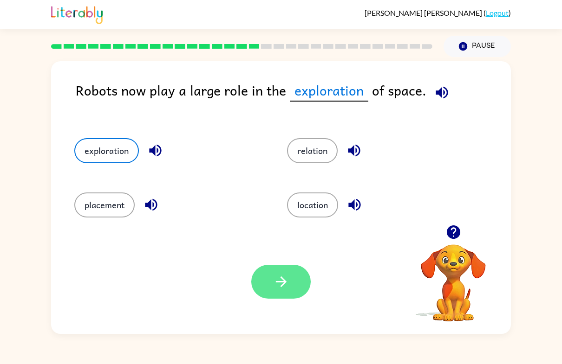
click at [281, 293] on button "button" at bounding box center [280, 282] width 59 height 34
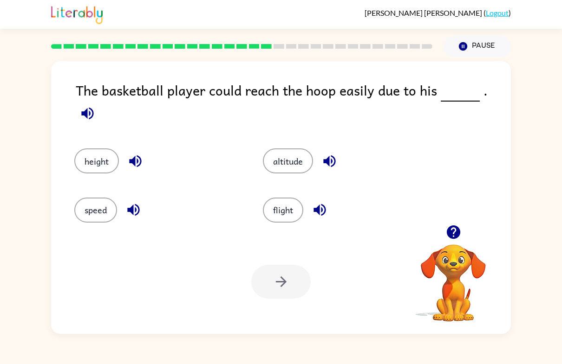
click at [94, 208] on button "speed" at bounding box center [95, 210] width 43 height 25
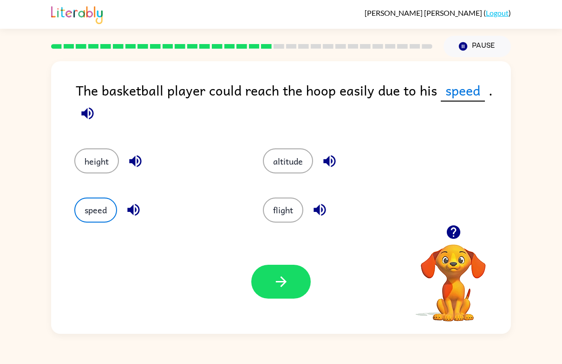
click at [299, 286] on button "button" at bounding box center [280, 282] width 59 height 34
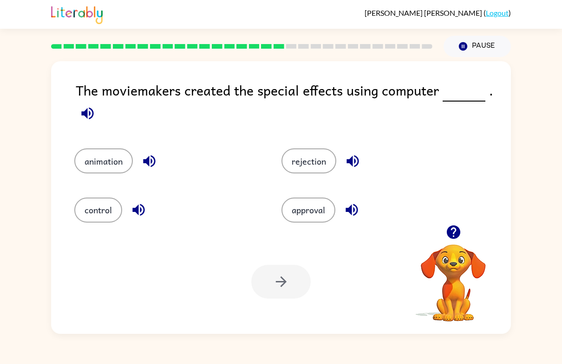
click at [112, 211] on button "control" at bounding box center [98, 210] width 48 height 25
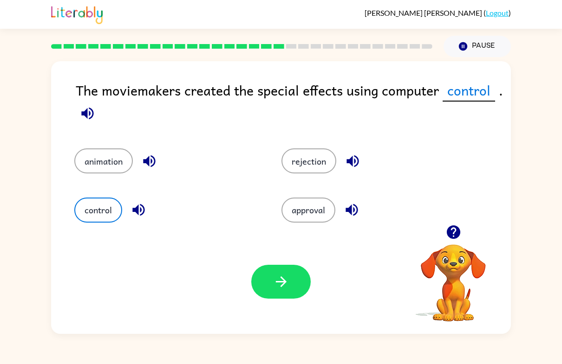
click at [292, 292] on button "button" at bounding box center [280, 282] width 59 height 34
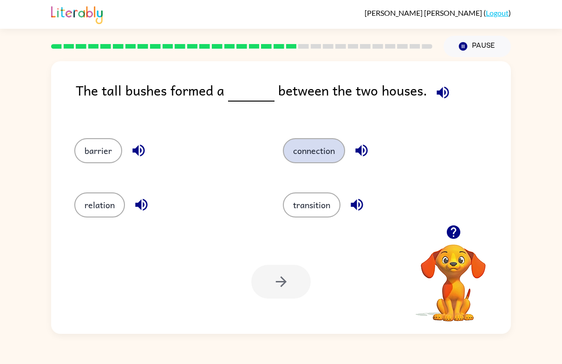
click at [348, 165] on div "connection" at bounding box center [369, 148] width 208 height 54
click at [339, 152] on button "connection" at bounding box center [314, 150] width 62 height 25
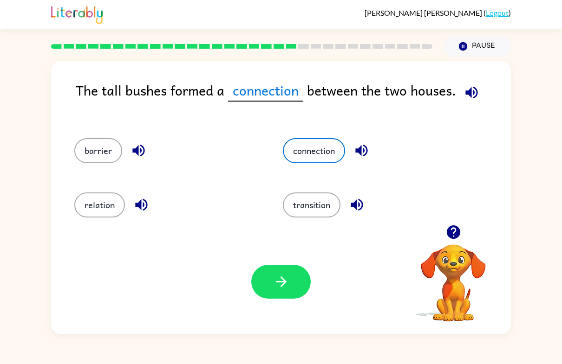
click at [299, 284] on button "button" at bounding box center [280, 282] width 59 height 34
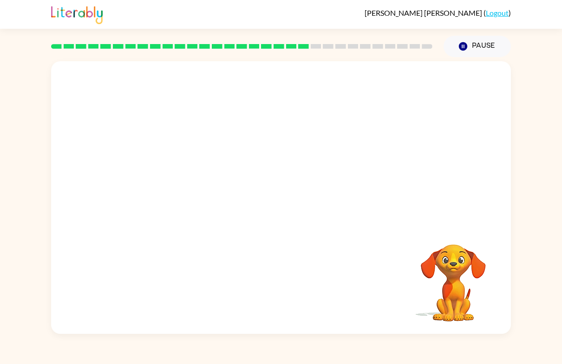
click at [199, 184] on video "Your browser must support playing .mp4 files to use Literably. Please try using…" at bounding box center [281, 143] width 460 height 164
click at [196, 196] on video "Your browser must support playing .mp4 files to use Literably. Please try using…" at bounding box center [281, 143] width 460 height 164
click at [189, 195] on video "Your browser must support playing .mp4 files to use Literably. Please try using…" at bounding box center [281, 143] width 460 height 164
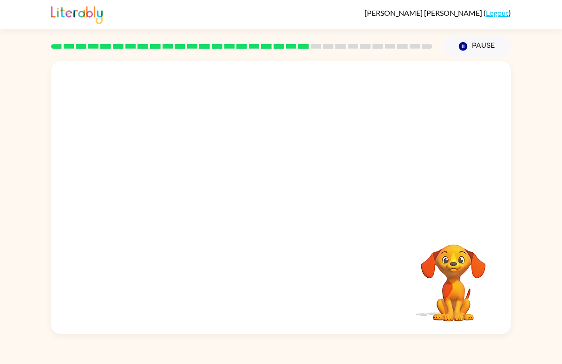
click at [189, 195] on video "Your browser must support playing .mp4 files to use Literably. Please try using…" at bounding box center [281, 143] width 460 height 164
click at [200, 78] on video "Your browser must support playing .mp4 files to use Literably. Please try using…" at bounding box center [281, 143] width 460 height 164
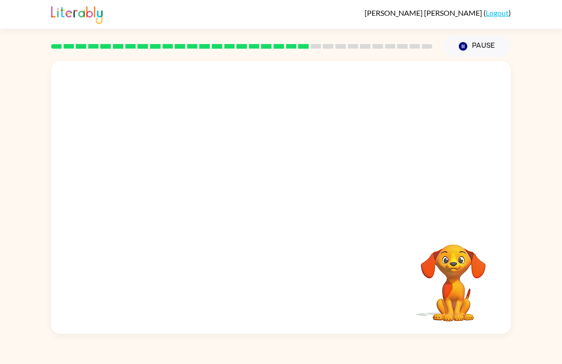
click at [201, 197] on video "Your browser must support playing .mp4 files to use Literably. Please try using…" at bounding box center [281, 143] width 460 height 164
click at [282, 197] on div at bounding box center [280, 203] width 59 height 34
click at [282, 197] on icon "button" at bounding box center [281, 203] width 16 height 16
click at [282, 197] on div at bounding box center [280, 203] width 59 height 34
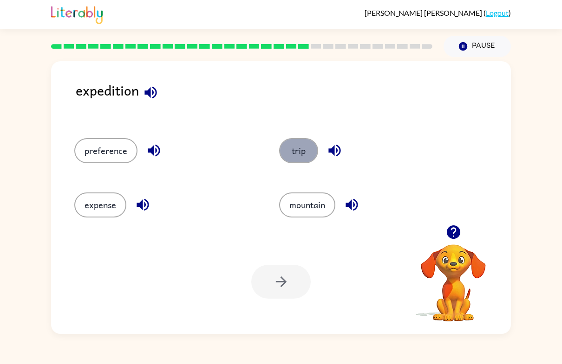
click at [310, 150] on button "trip" at bounding box center [298, 150] width 39 height 25
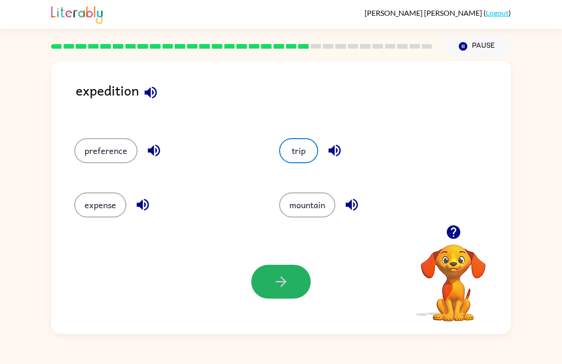
click at [291, 298] on button "button" at bounding box center [280, 282] width 59 height 34
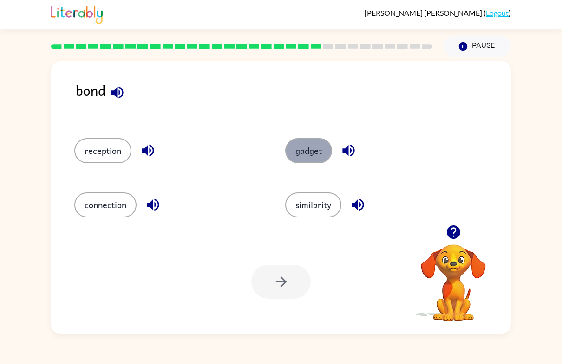
click at [305, 160] on button "gadget" at bounding box center [308, 150] width 47 height 25
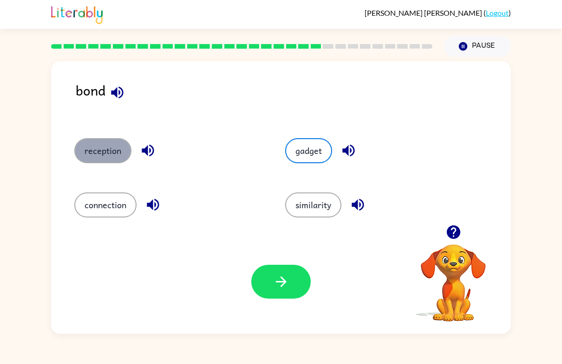
click at [96, 147] on button "reception" at bounding box center [102, 150] width 57 height 25
click at [233, 270] on div "Your browser must support playing .mp4 files to use Literably. Please try using…" at bounding box center [281, 282] width 460 height 104
click at [279, 309] on div "Your browser must support playing .mp4 files to use Literably. Please try using…" at bounding box center [281, 282] width 460 height 104
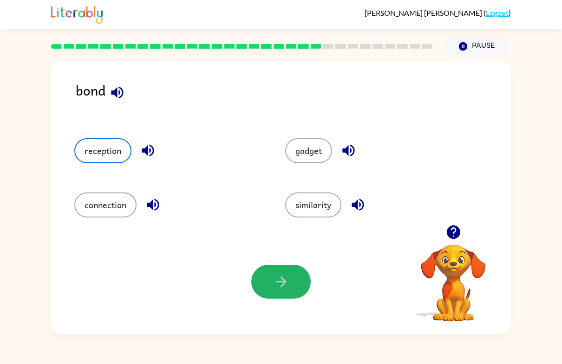
click at [276, 291] on button "button" at bounding box center [280, 282] width 59 height 34
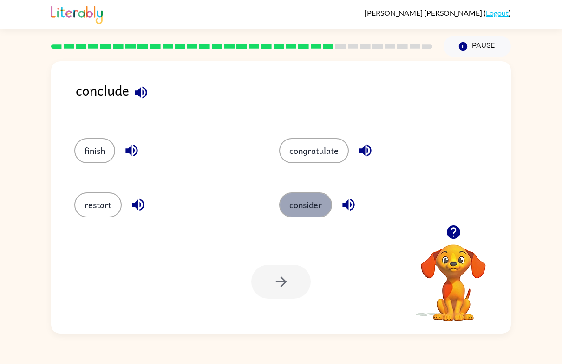
click at [307, 208] on button "consider" at bounding box center [305, 205] width 53 height 25
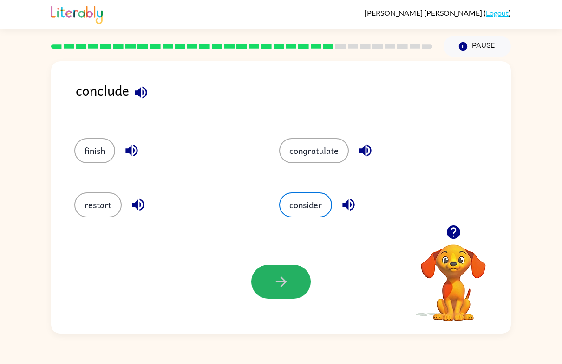
click at [268, 281] on button "button" at bounding box center [280, 282] width 59 height 34
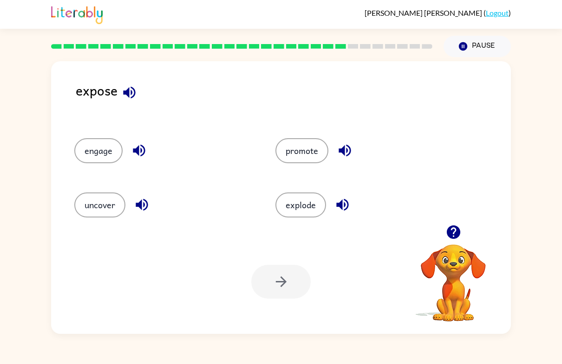
click at [122, 91] on icon "button" at bounding box center [129, 93] width 16 height 16
click at [301, 218] on div "explode" at bounding box center [358, 202] width 201 height 54
click at [330, 160] on div "promote" at bounding box center [365, 150] width 180 height 25
click at [108, 210] on button "uncover" at bounding box center [99, 205] width 51 height 25
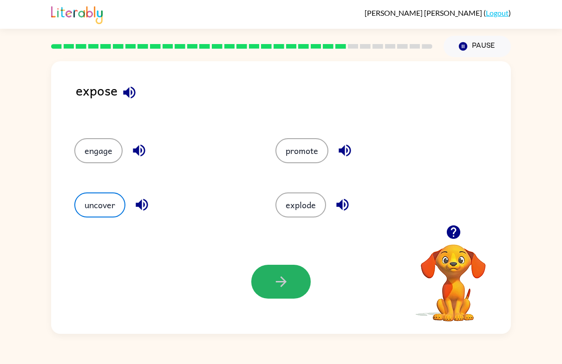
click at [271, 277] on button "button" at bounding box center [280, 282] width 59 height 34
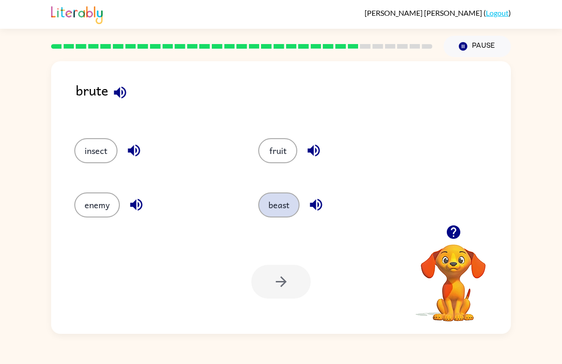
click at [286, 215] on button "beast" at bounding box center [278, 205] width 41 height 25
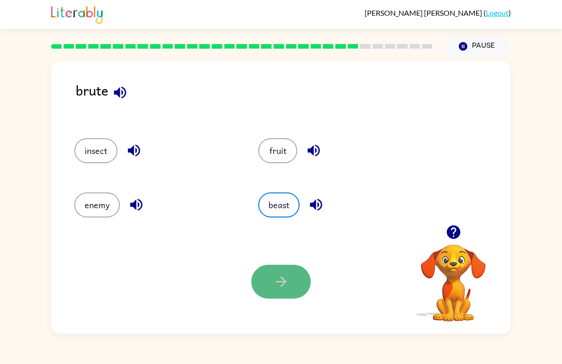
click at [267, 288] on button "button" at bounding box center [280, 282] width 59 height 34
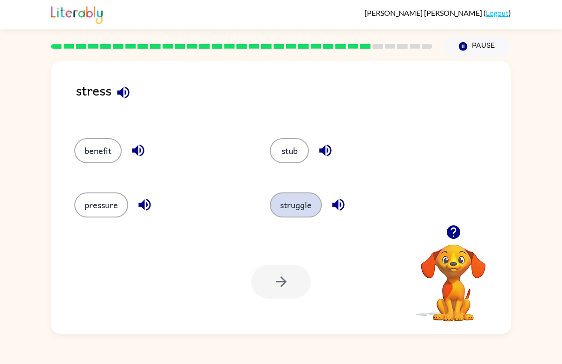
click at [299, 206] on button "struggle" at bounding box center [296, 205] width 52 height 25
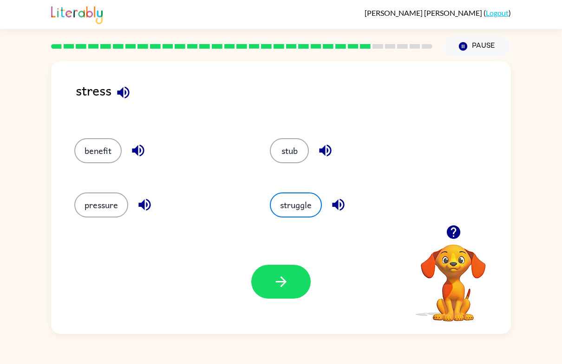
click at [306, 316] on div "Your browser must support playing .mp4 files to use Literably. Please try using…" at bounding box center [281, 282] width 460 height 104
click at [291, 287] on button "button" at bounding box center [280, 282] width 59 height 34
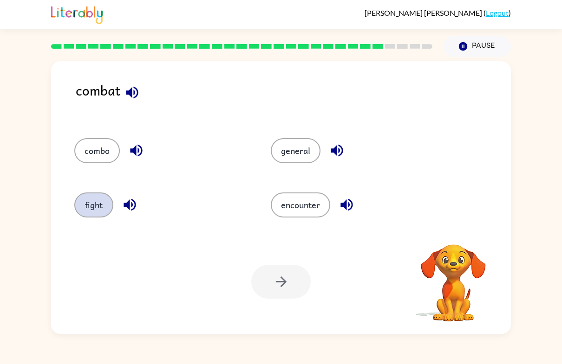
click at [100, 199] on button "fight" at bounding box center [93, 205] width 39 height 25
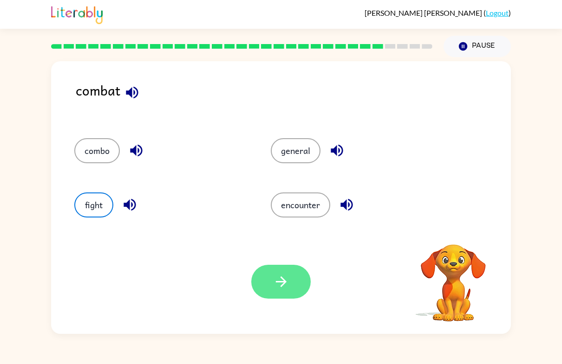
click at [291, 293] on button "button" at bounding box center [280, 282] width 59 height 34
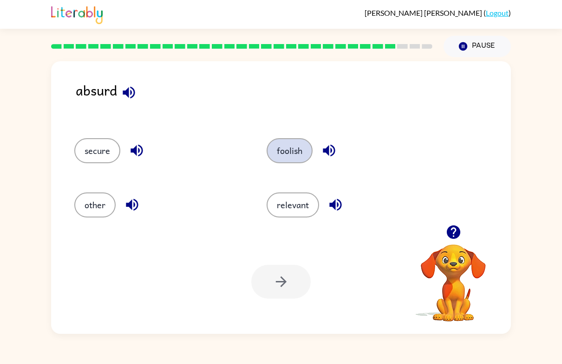
click at [310, 158] on button "foolish" at bounding box center [290, 150] width 46 height 25
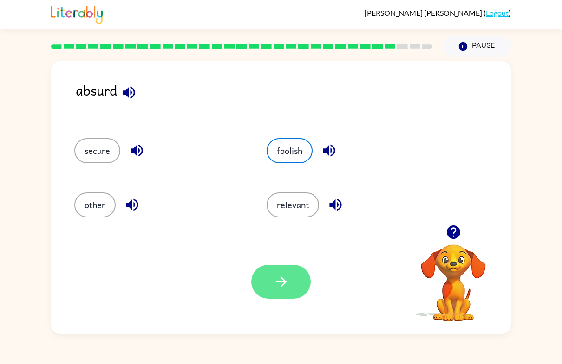
click at [278, 266] on button "button" at bounding box center [280, 282] width 59 height 34
click at [287, 283] on div at bounding box center [280, 282] width 59 height 34
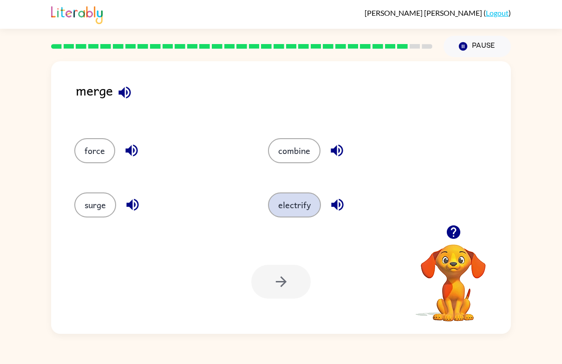
click at [302, 200] on button "electrify" at bounding box center [294, 205] width 53 height 25
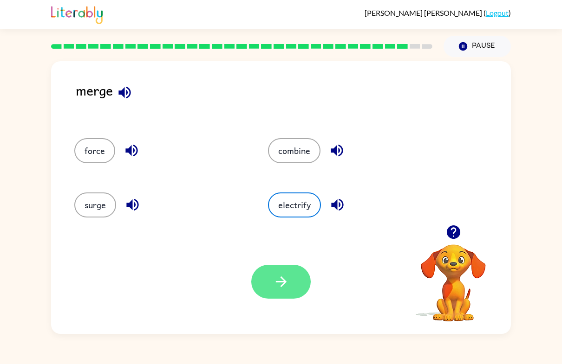
click at [274, 287] on icon "button" at bounding box center [281, 282] width 16 height 16
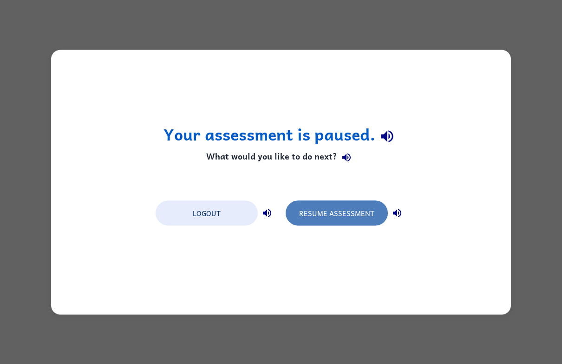
click at [345, 213] on button "Resume Assessment" at bounding box center [337, 213] width 102 height 25
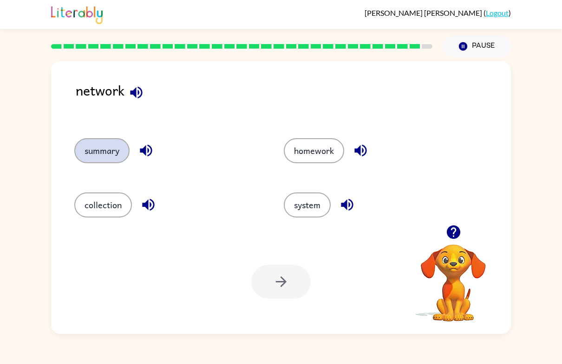
click at [115, 162] on button "summary" at bounding box center [101, 150] width 55 height 25
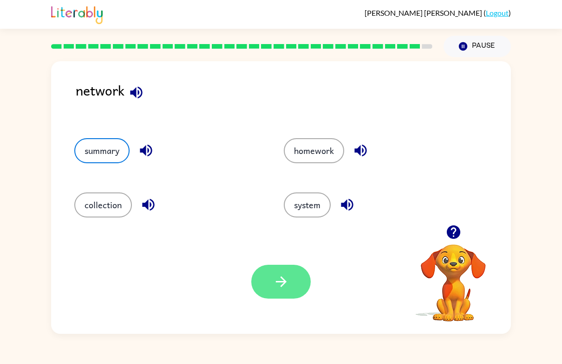
click at [280, 281] on icon "button" at bounding box center [281, 282] width 16 height 16
